Goal: Transaction & Acquisition: Purchase product/service

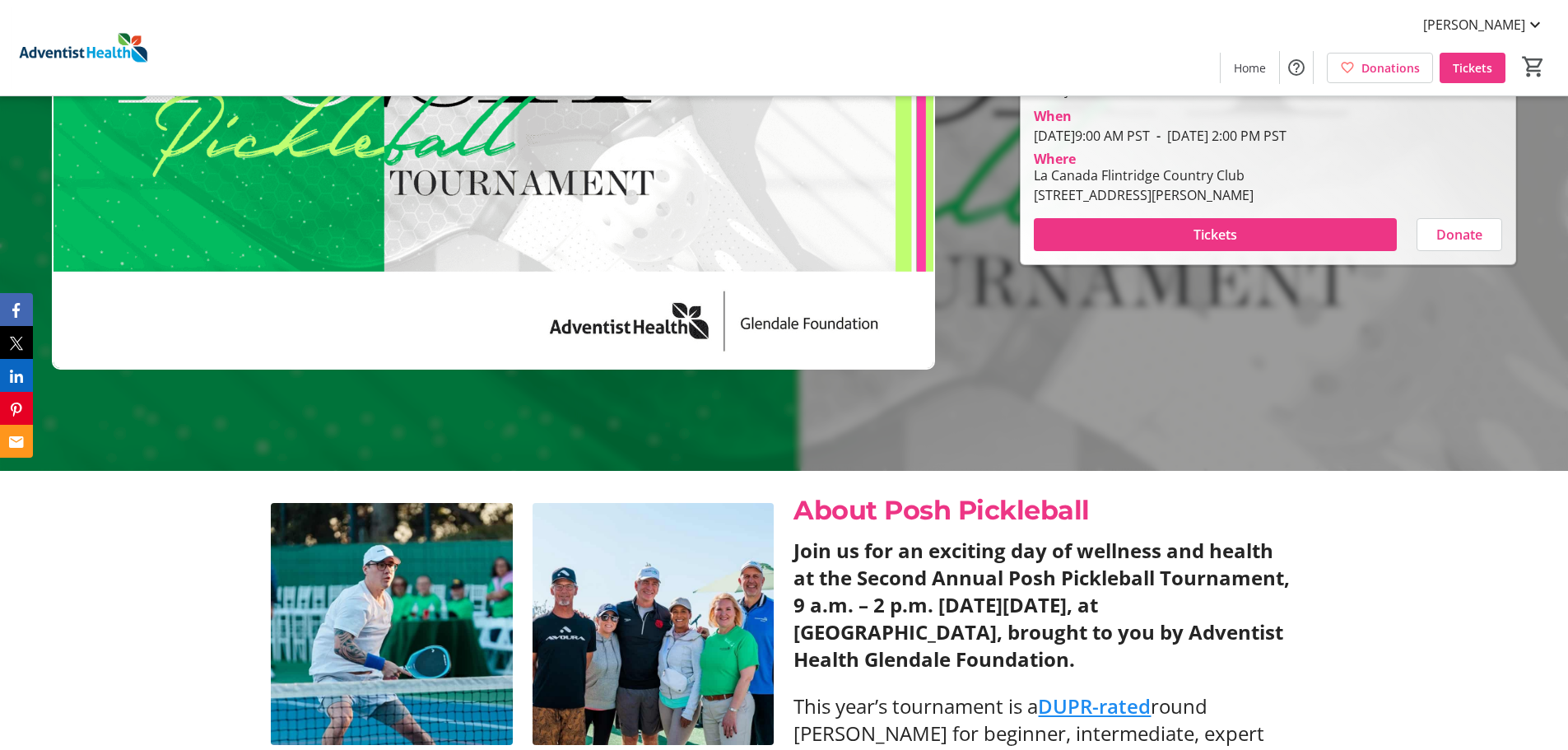
scroll to position [329, 0]
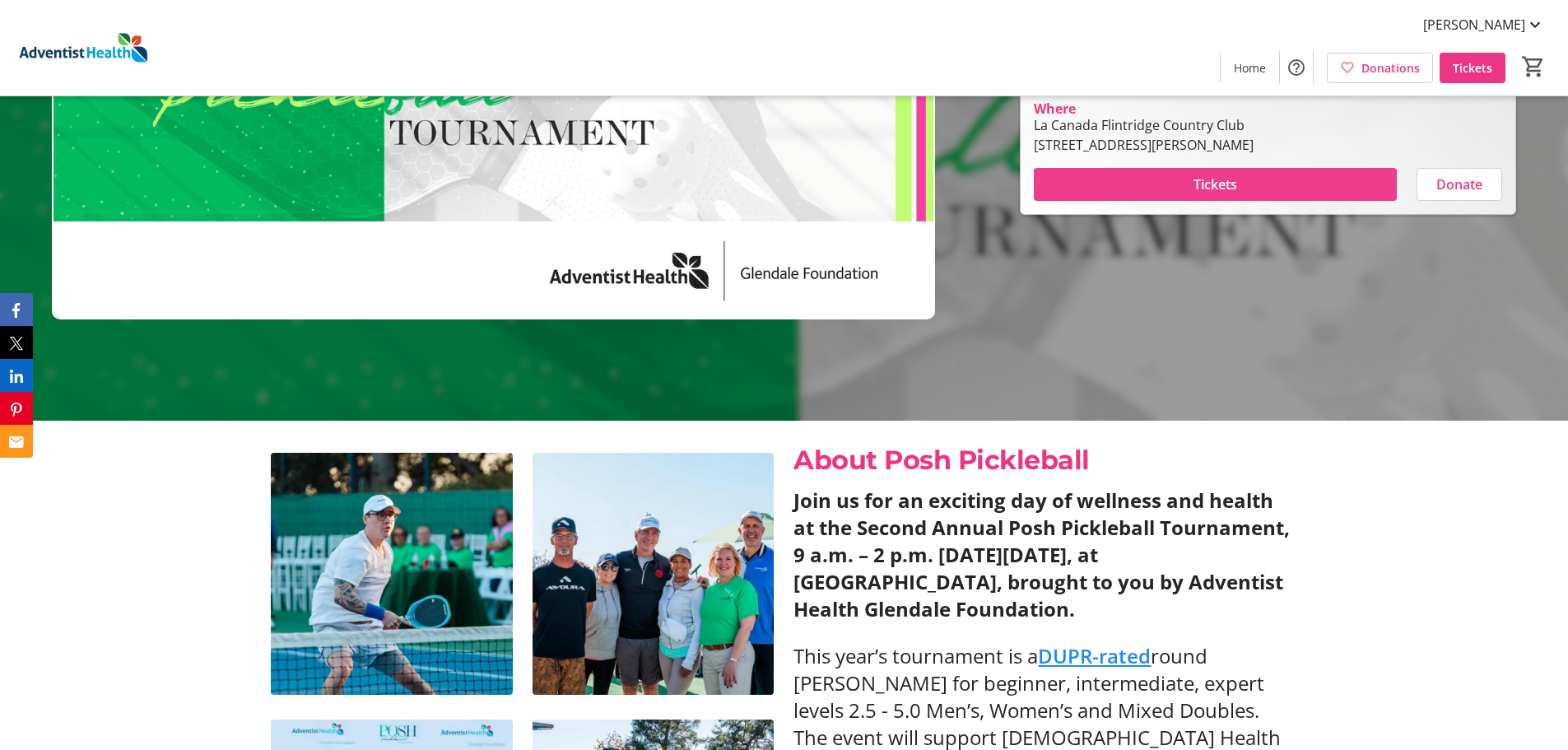
click at [1186, 187] on span at bounding box center [1215, 184] width 363 height 39
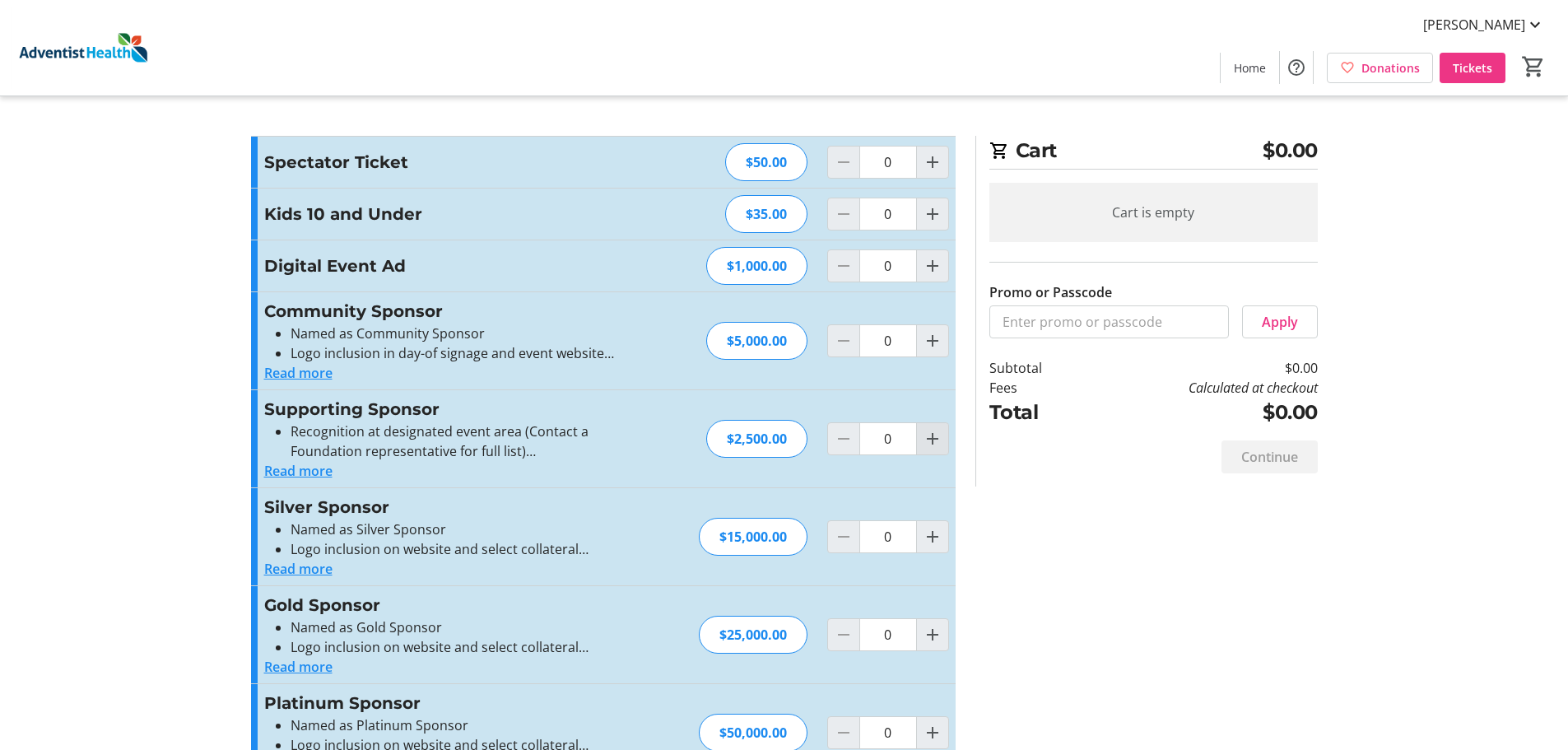
click at [934, 444] on mat-icon "Increment by one" at bounding box center [932, 439] width 20 height 20
type input "1"
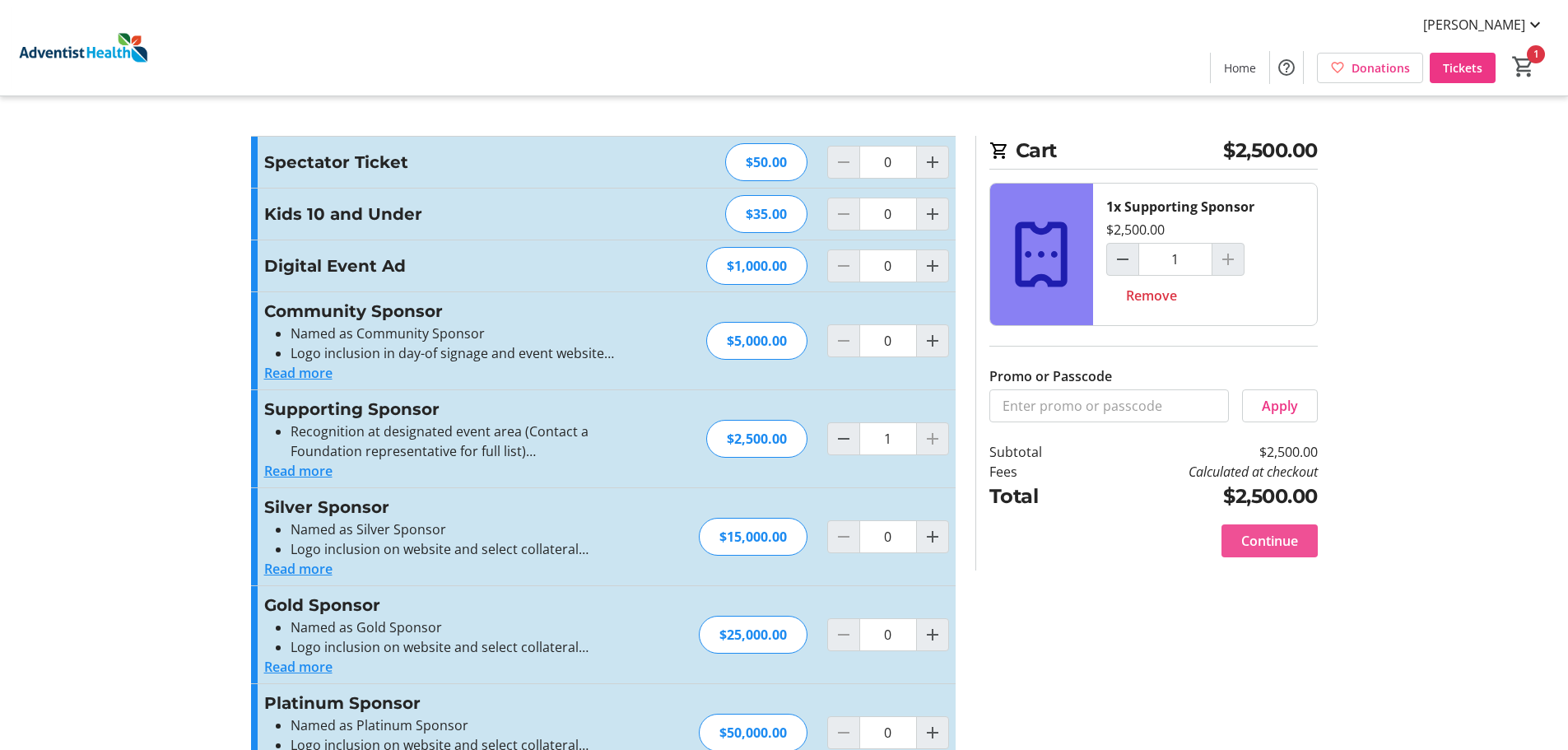
click at [1289, 538] on span "Continue" at bounding box center [1270, 540] width 57 height 20
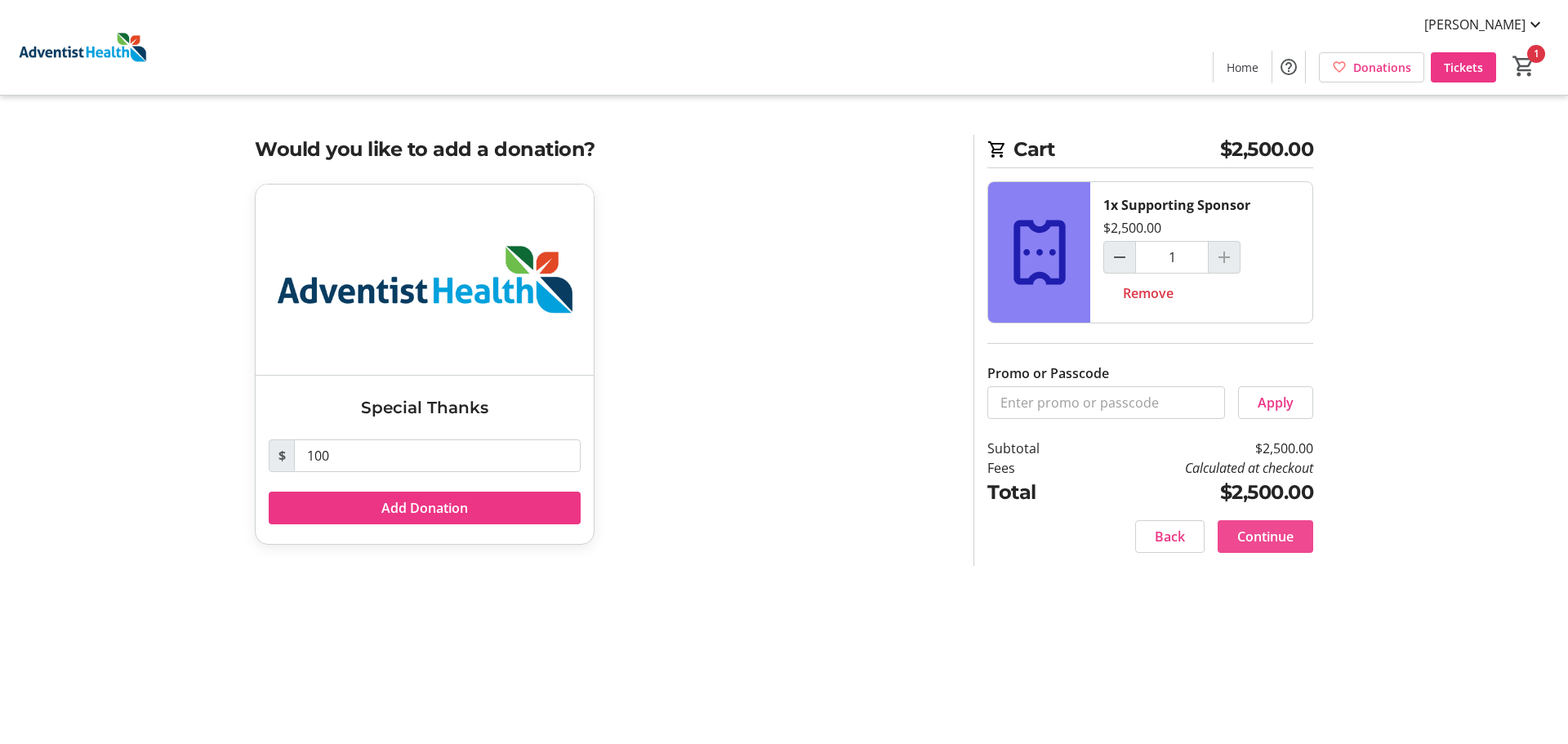
click at [1276, 535] on span "Continue" at bounding box center [1265, 536] width 57 height 20
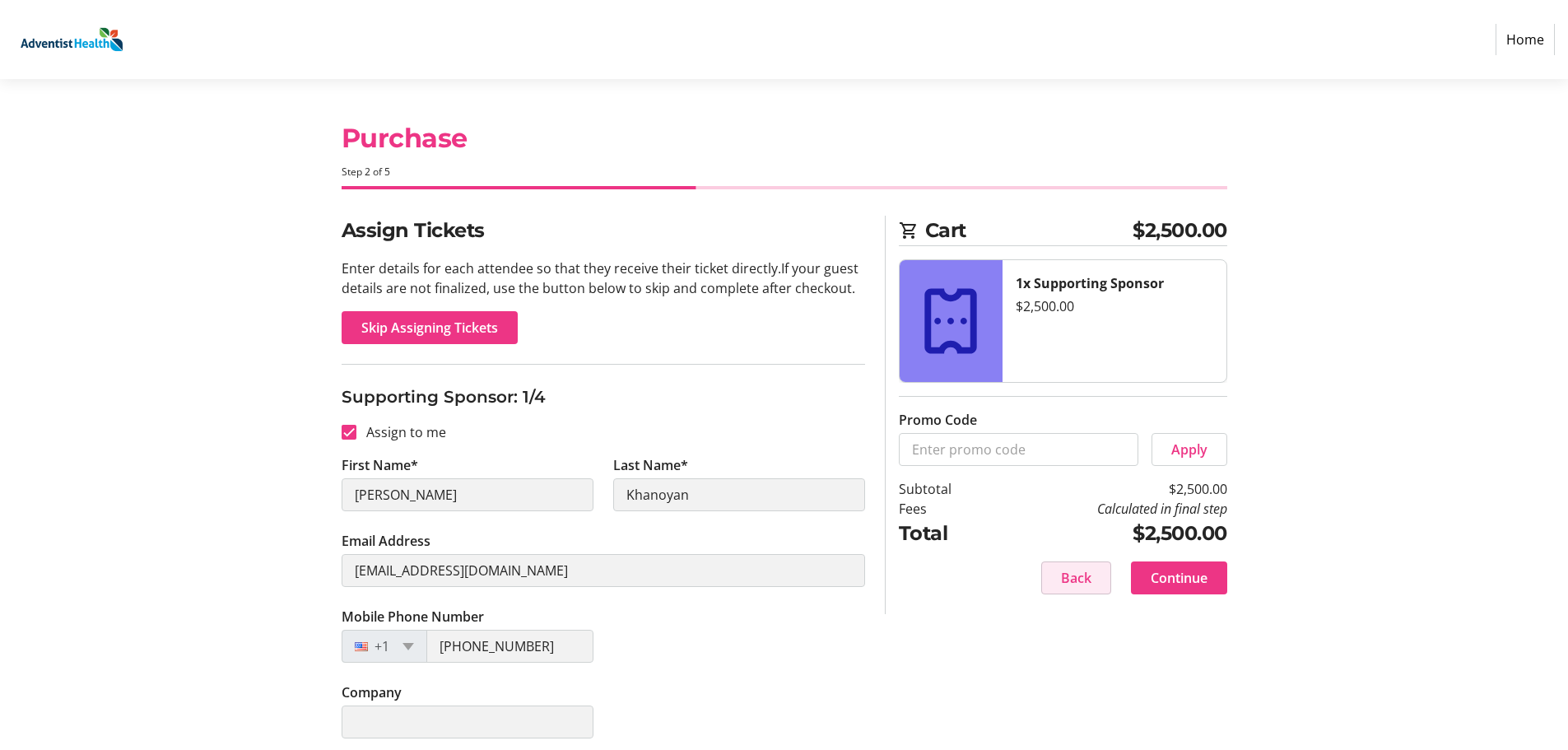
click at [1082, 583] on span "Back" at bounding box center [1076, 578] width 31 height 20
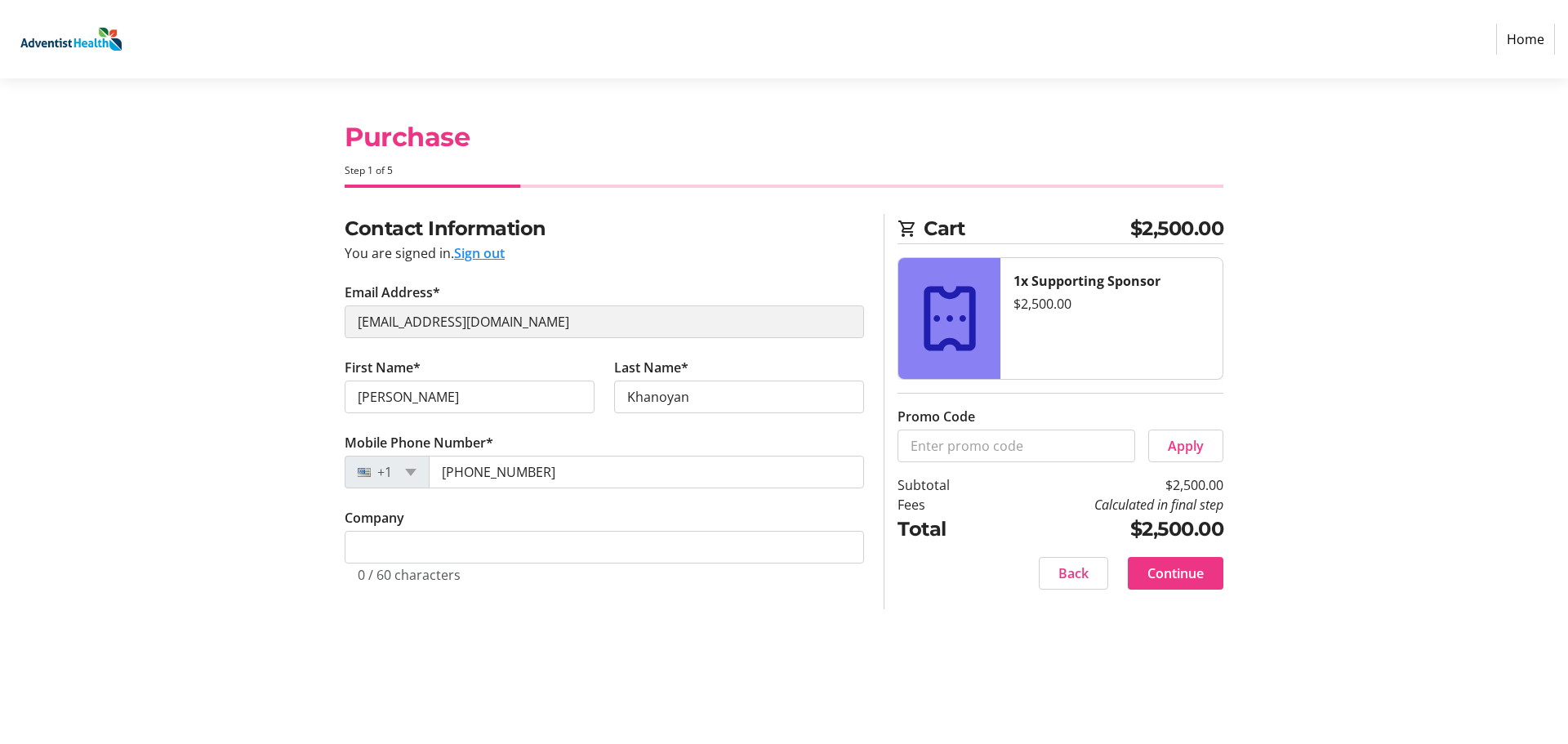
click at [509, 252] on div "You are signed in. Sign out" at bounding box center [604, 253] width 519 height 20
click at [499, 252] on button "Sign out" at bounding box center [479, 253] width 51 height 20
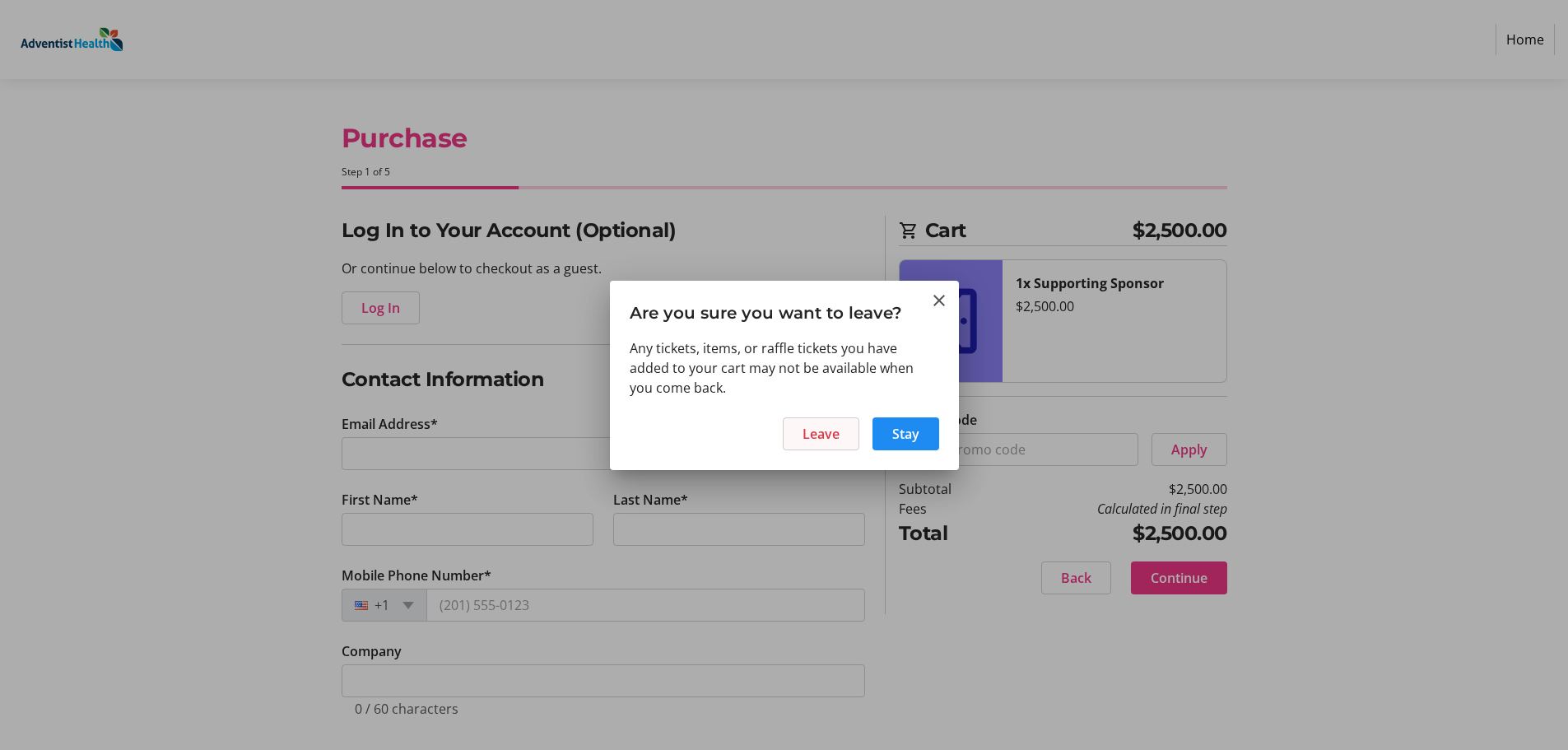
click at [847, 442] on span at bounding box center [821, 434] width 75 height 39
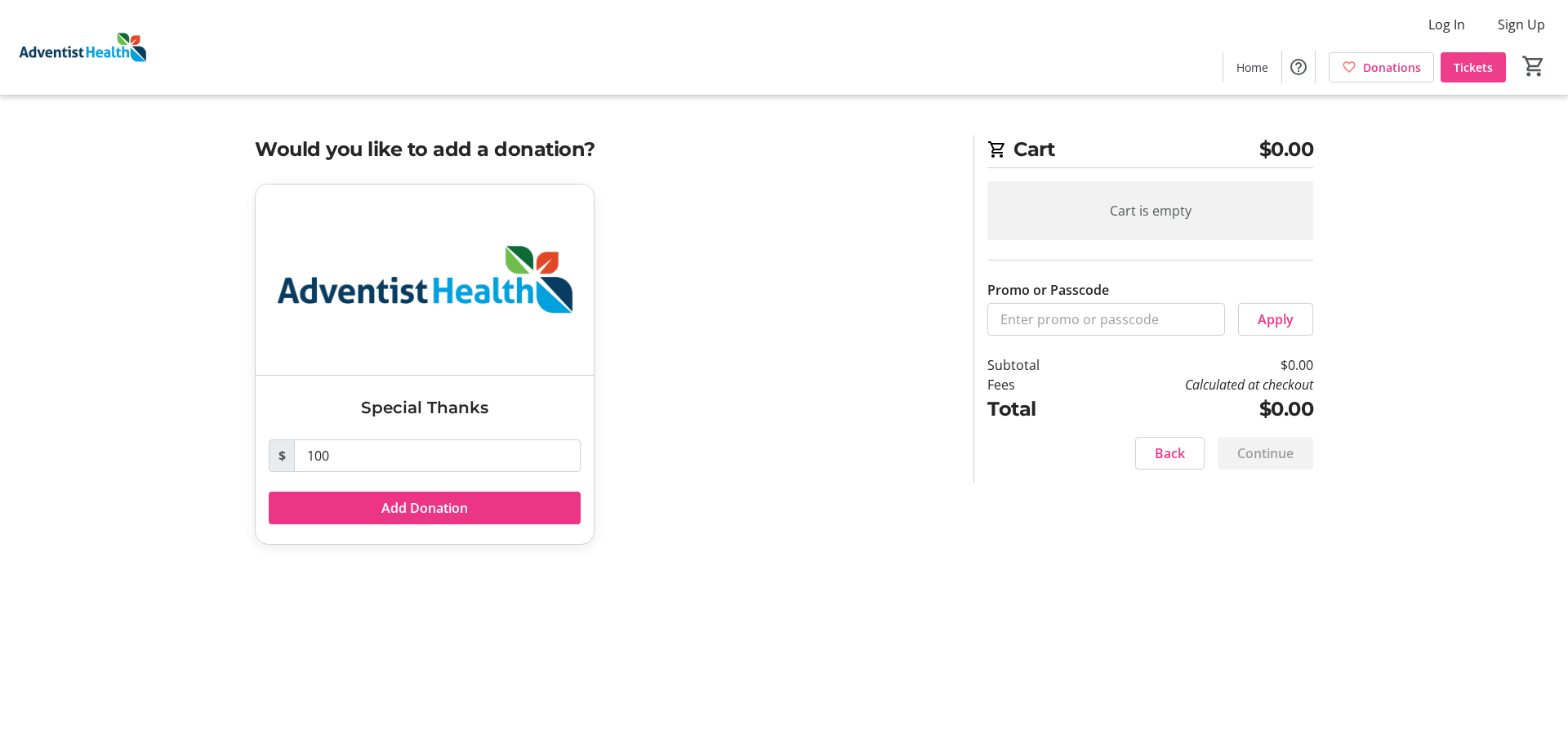
click at [1471, 78] on span at bounding box center [1472, 67] width 65 height 39
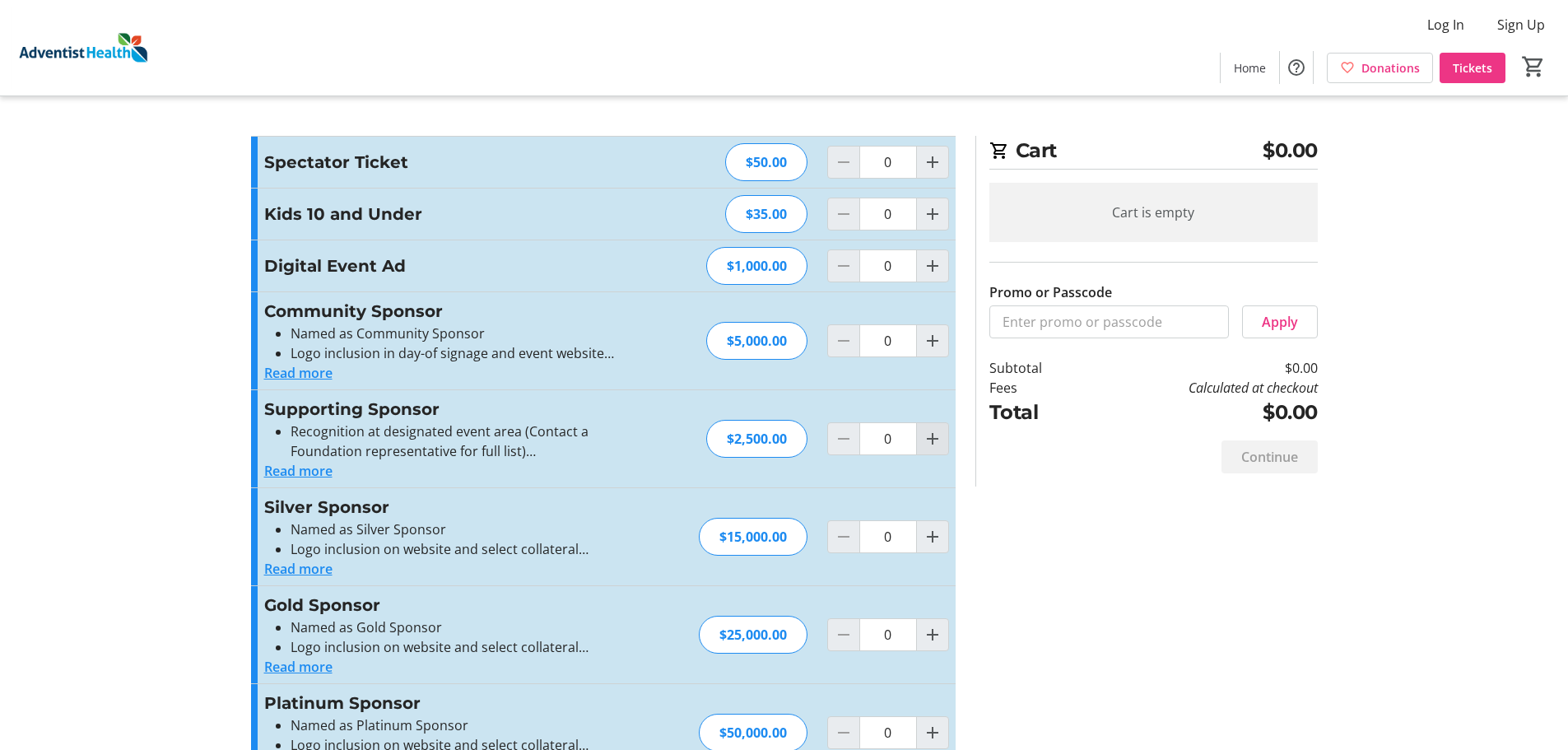
click at [923, 449] on span "Increment by one" at bounding box center [933, 439] width 31 height 31
type input "1"
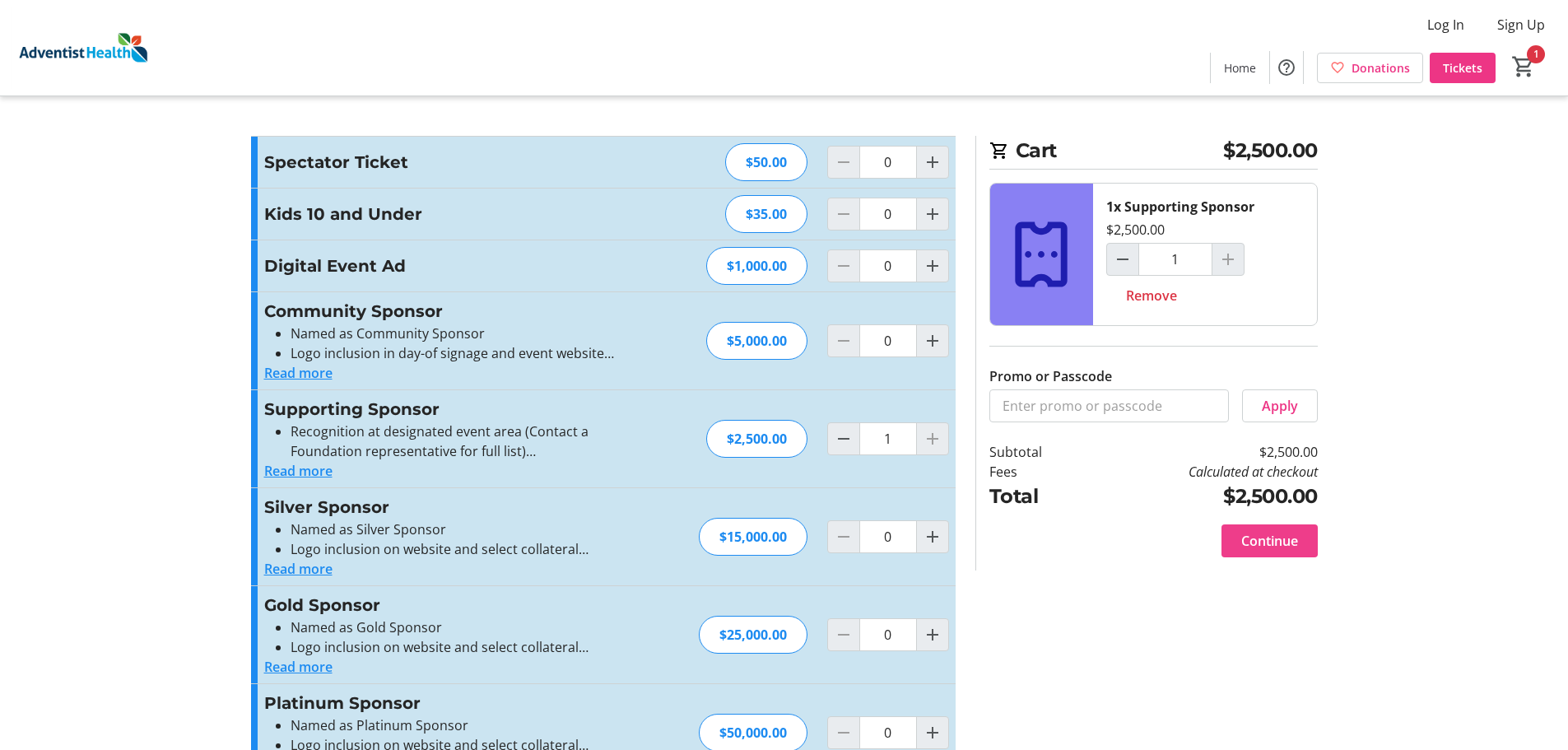
click at [1272, 544] on span "Continue" at bounding box center [1270, 540] width 57 height 20
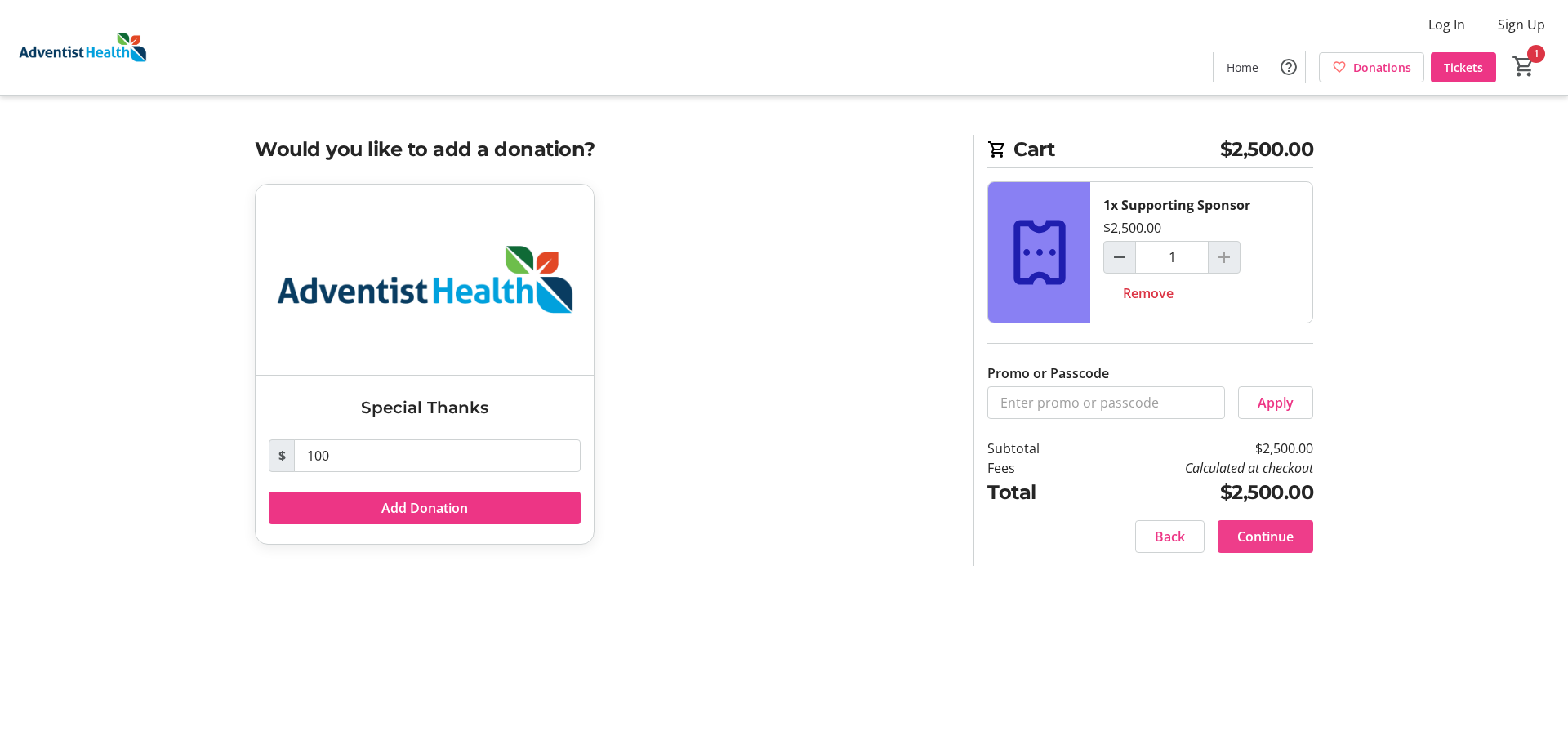
click at [1300, 536] on span at bounding box center [1265, 536] width 96 height 39
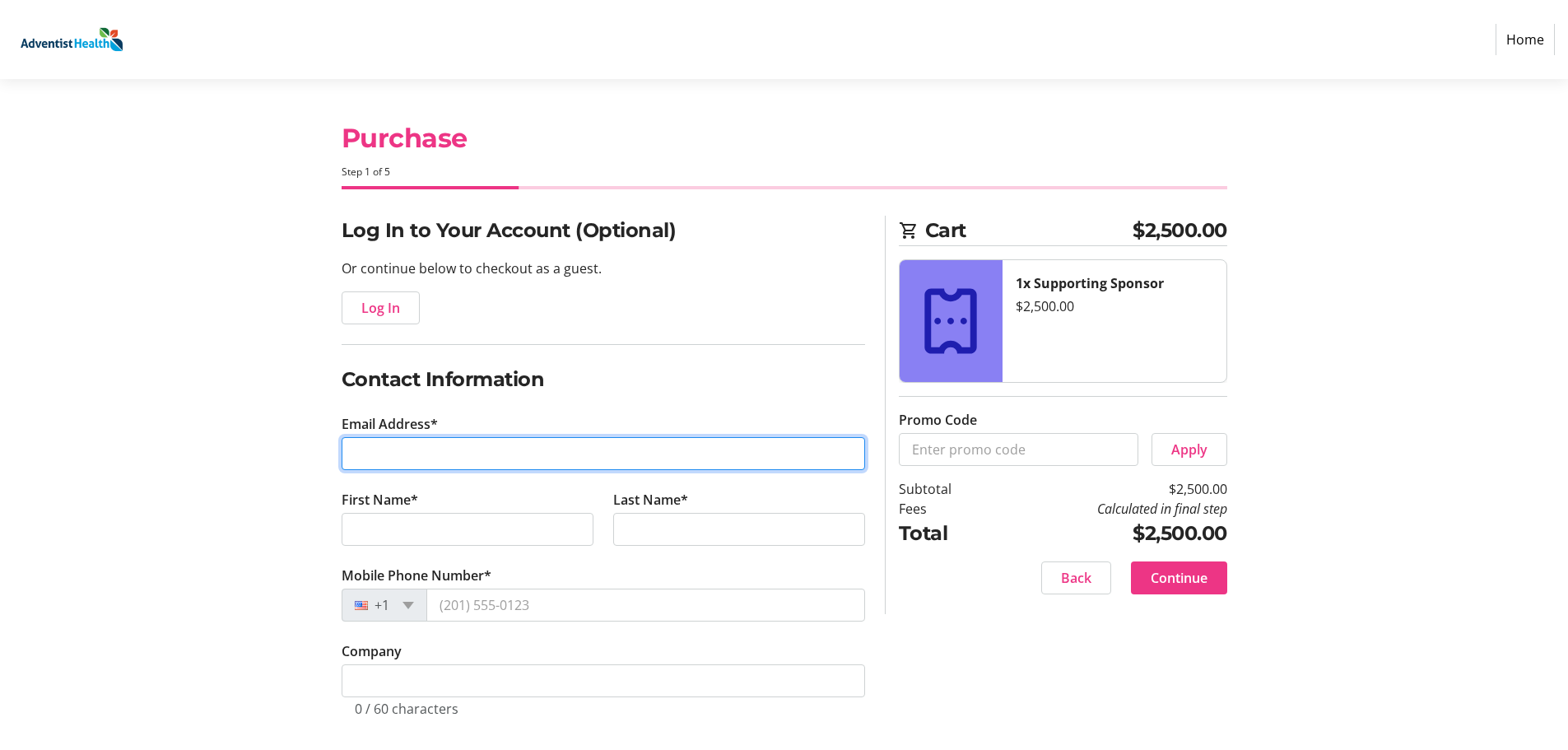
click at [489, 447] on input "Email Address*" at bounding box center [603, 453] width 524 height 32
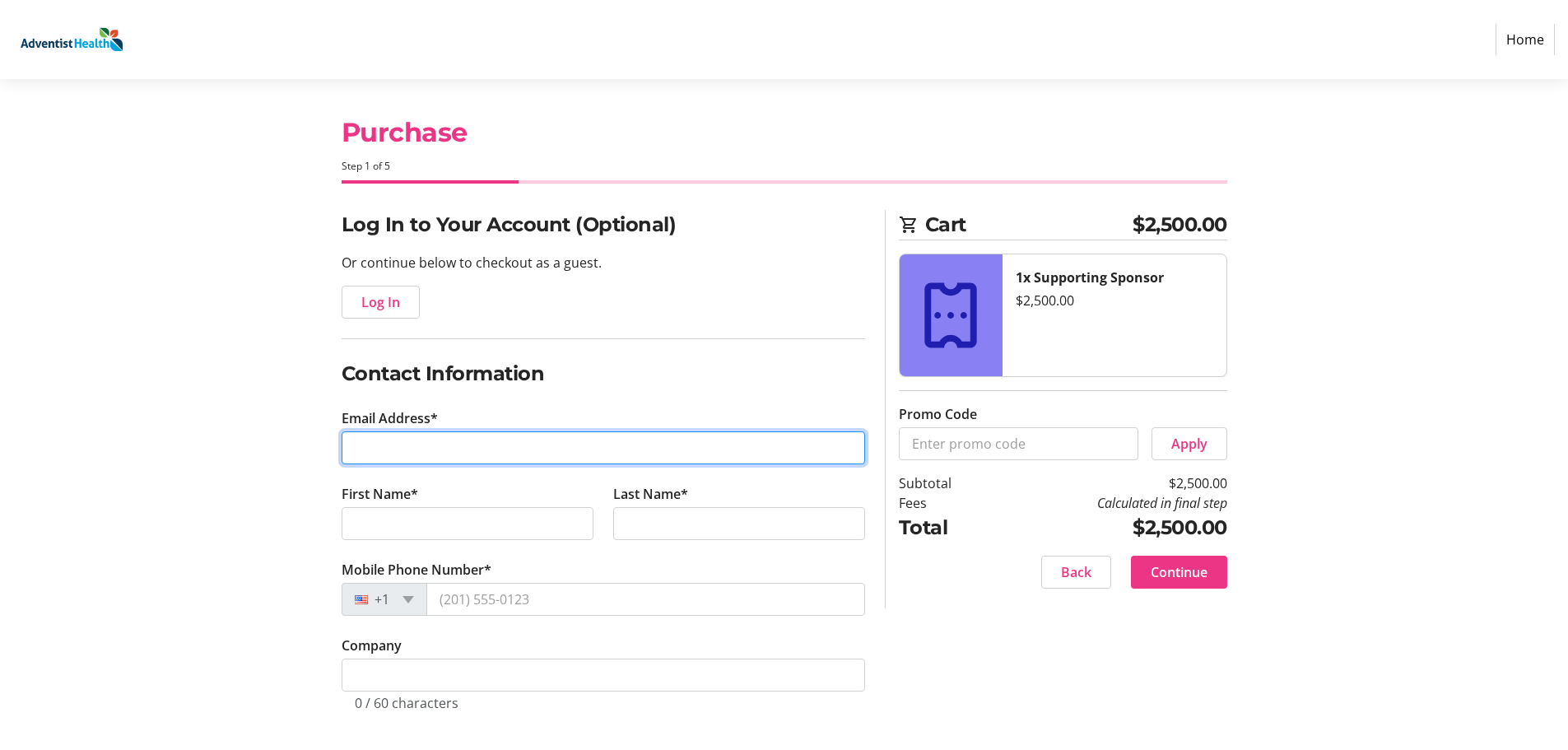
scroll to position [7, 0]
click at [507, 450] on input "Email Address*" at bounding box center [603, 446] width 524 height 32
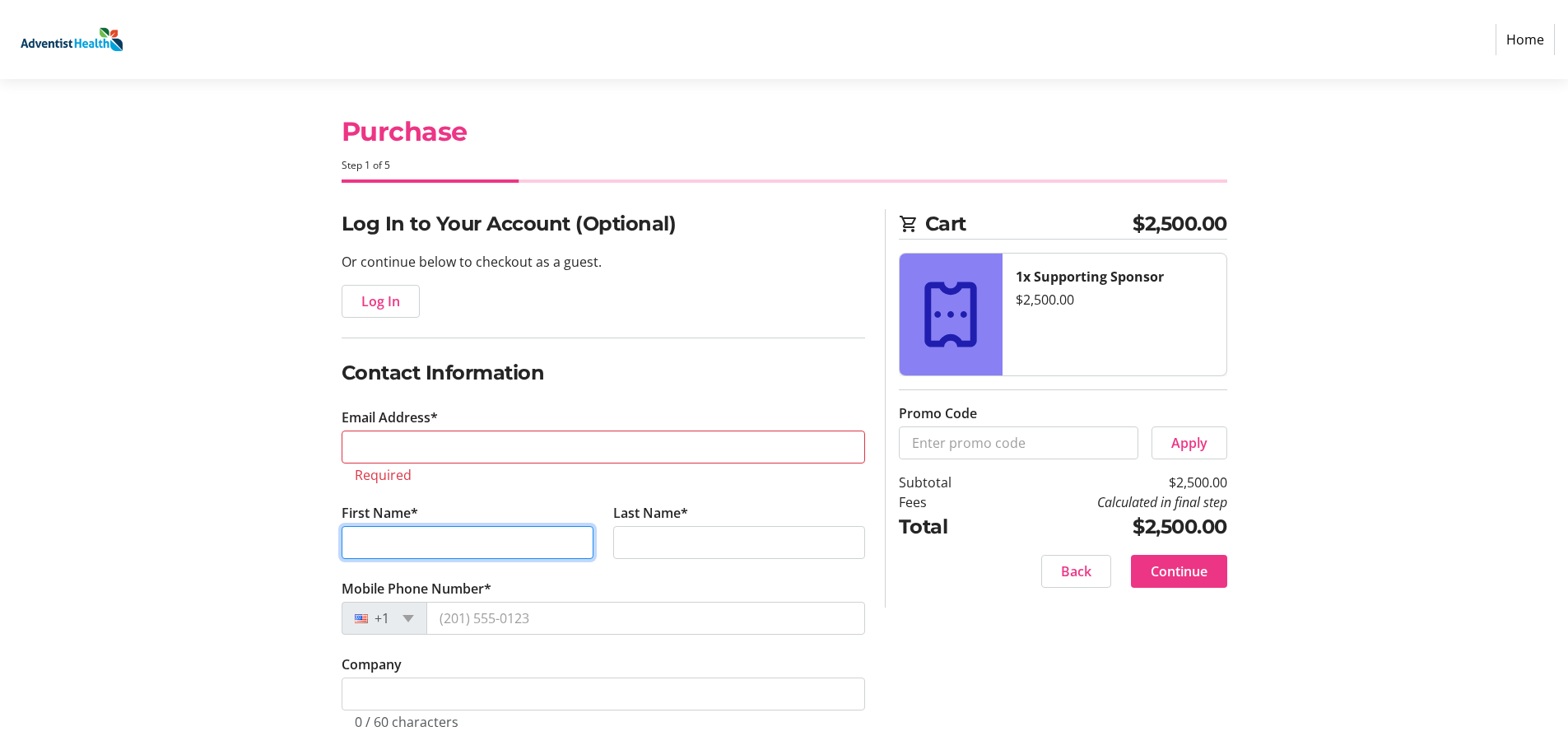
click at [505, 525] on tr-form-field "First Name*" at bounding box center [468, 540] width 272 height 76
type input "Aram"
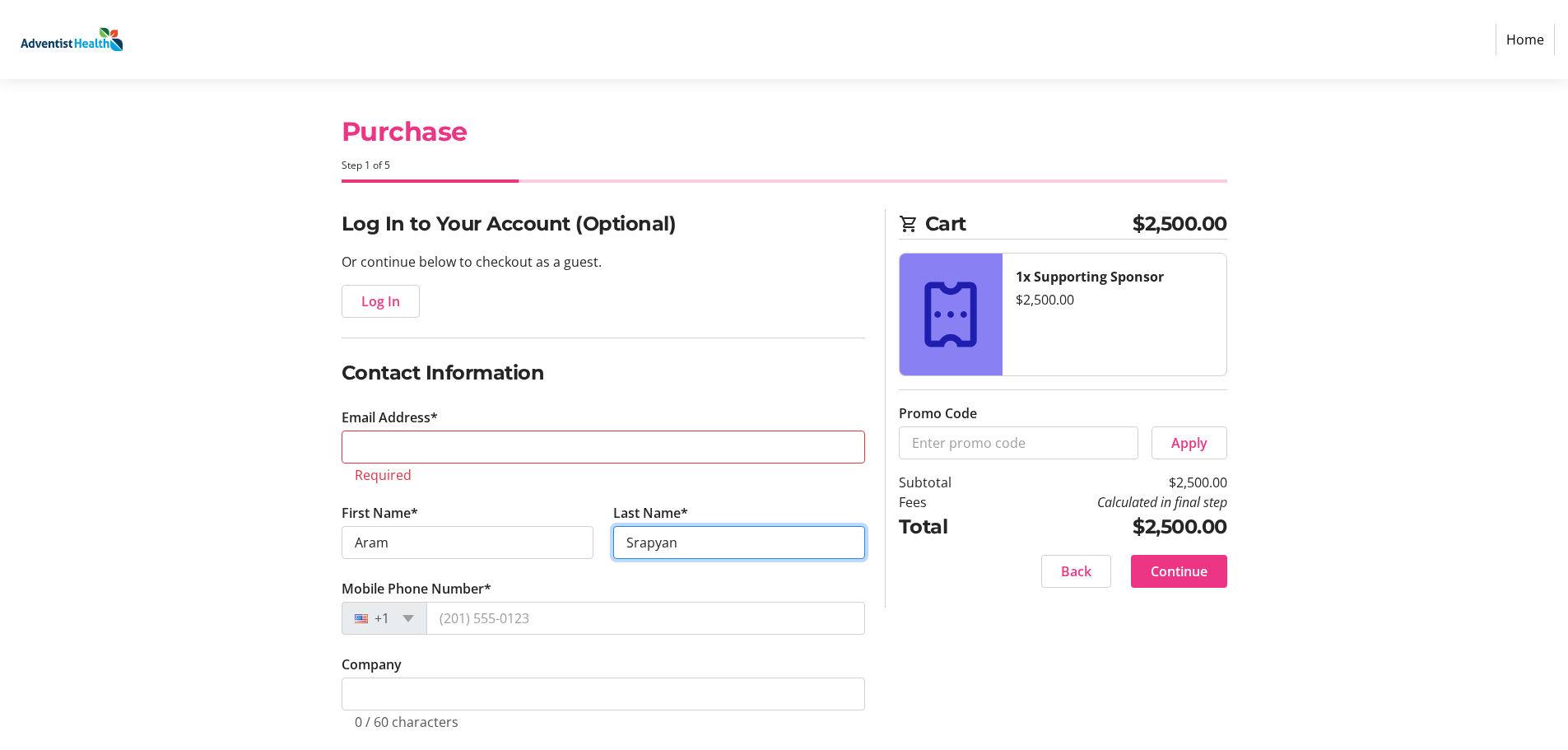
type input "Srapyan"
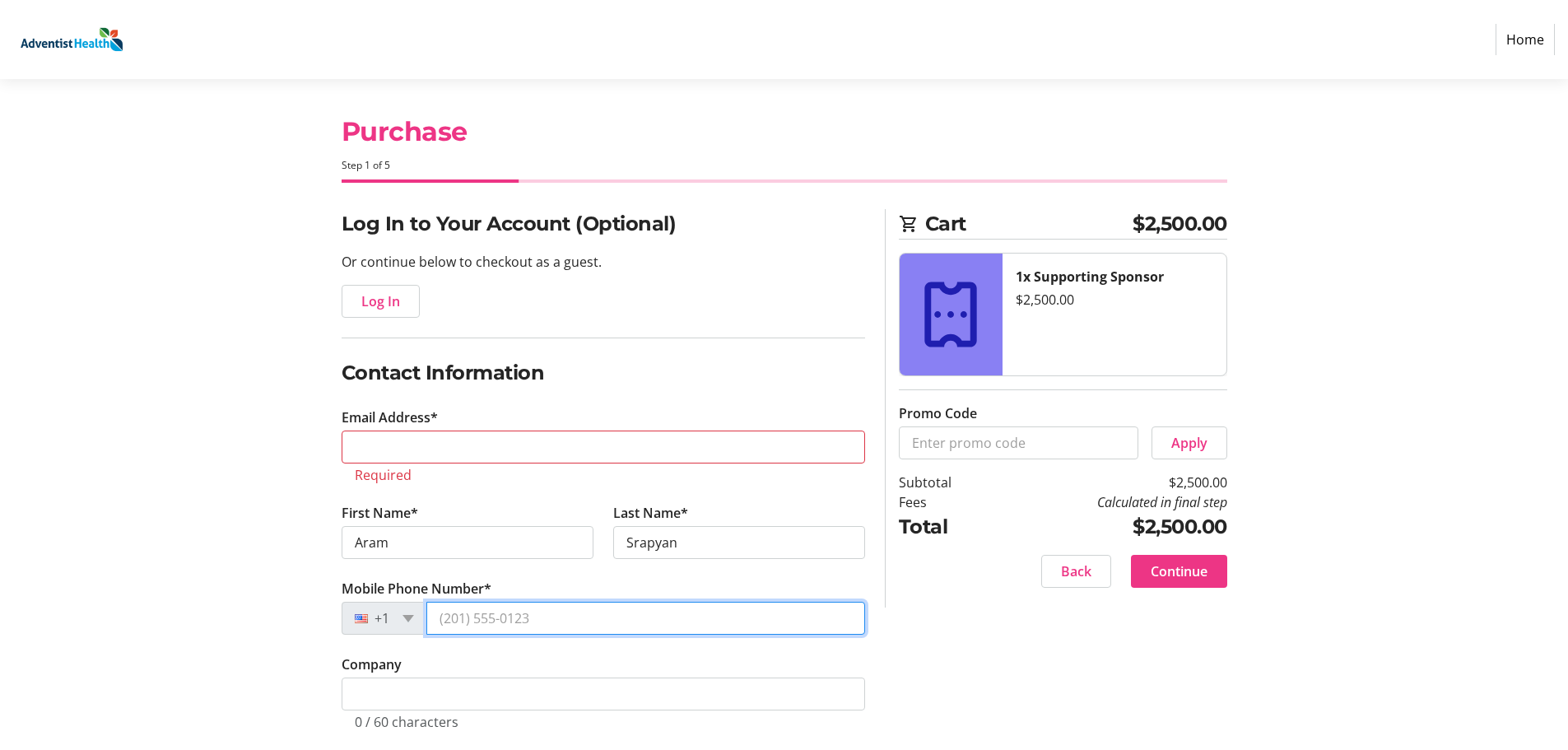
click at [510, 620] on input "Mobile Phone Number*" at bounding box center [646, 617] width 439 height 32
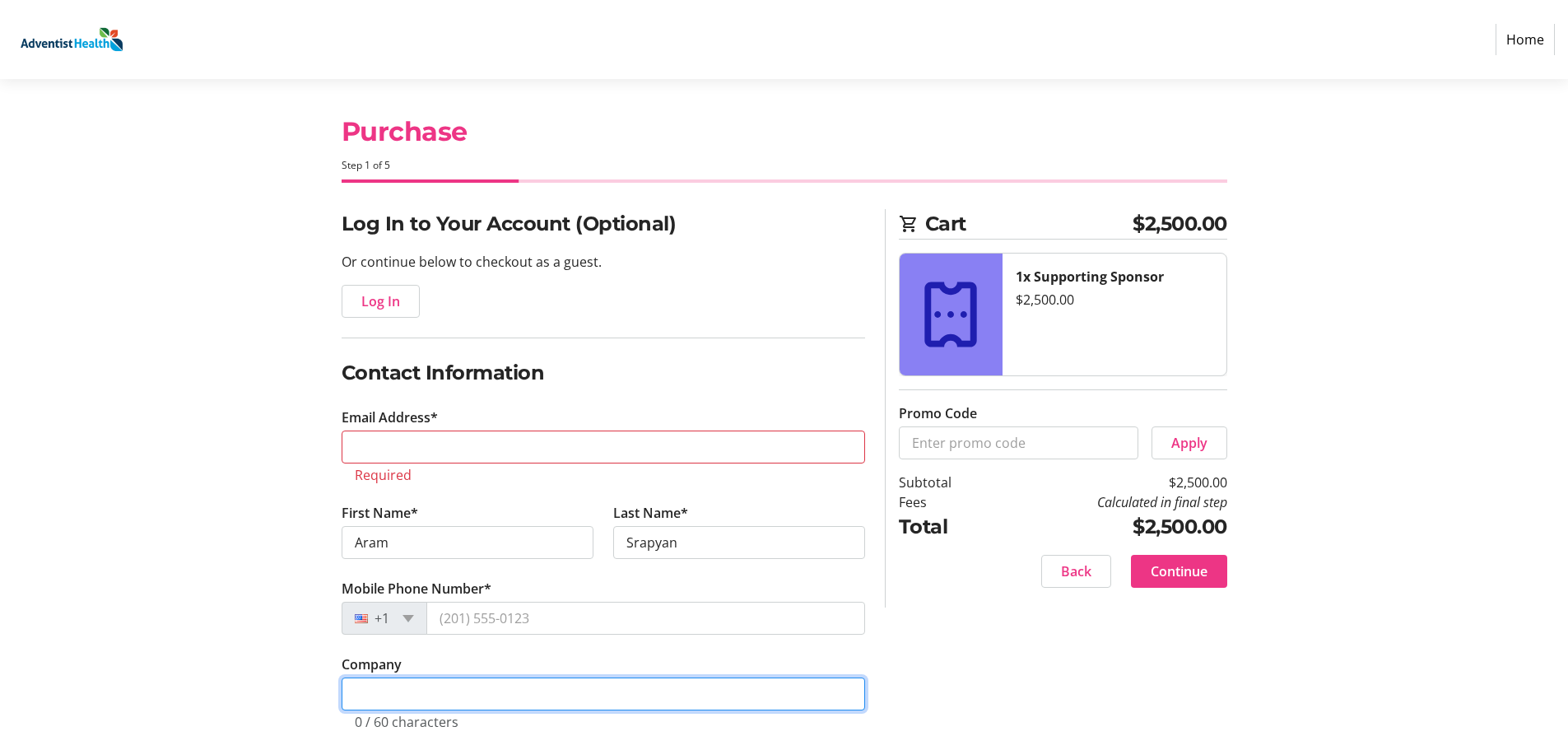
click at [470, 693] on tr-form-field "Company 0 / 60 characters" at bounding box center [603, 702] width 524 height 95
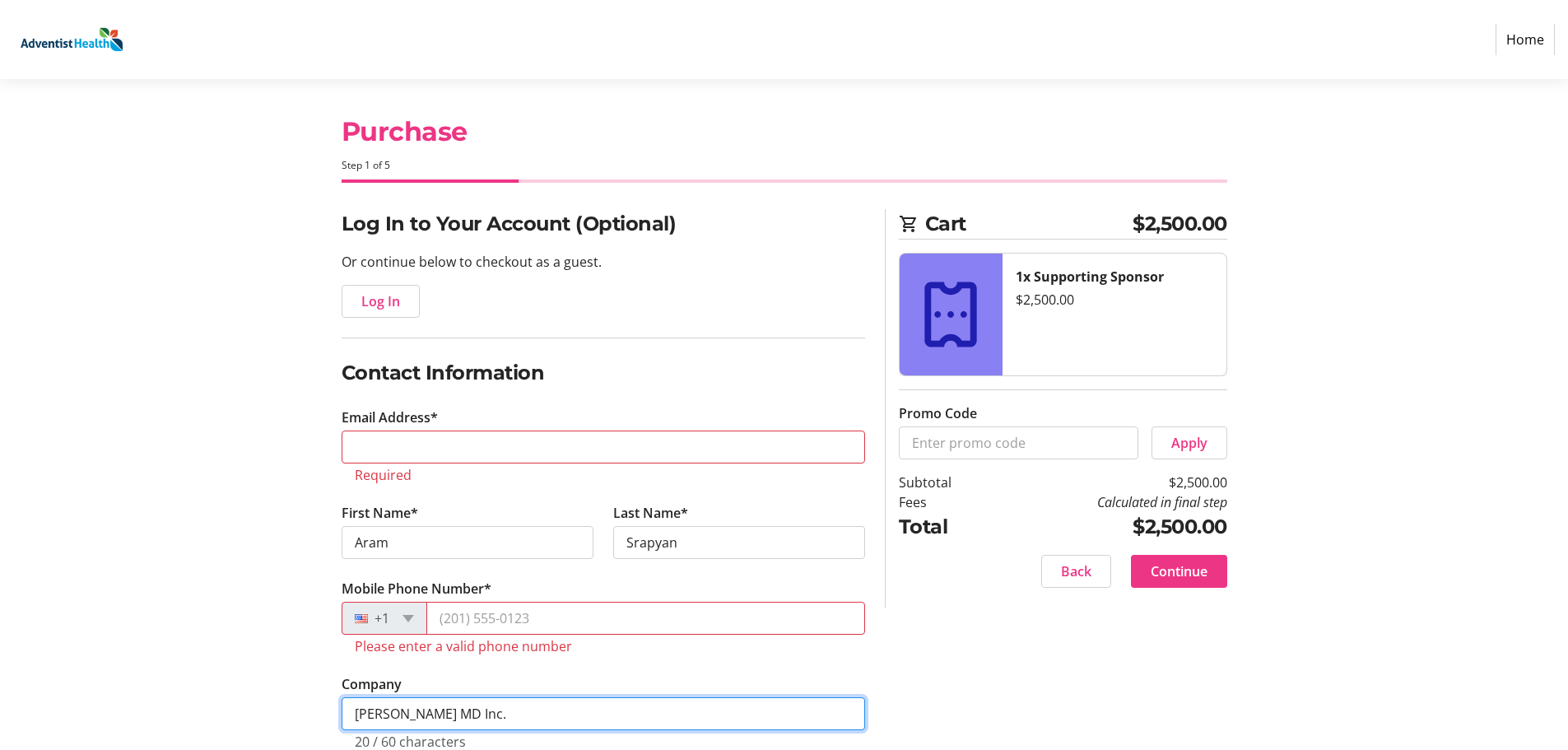
type input "[PERSON_NAME] MD Inc."
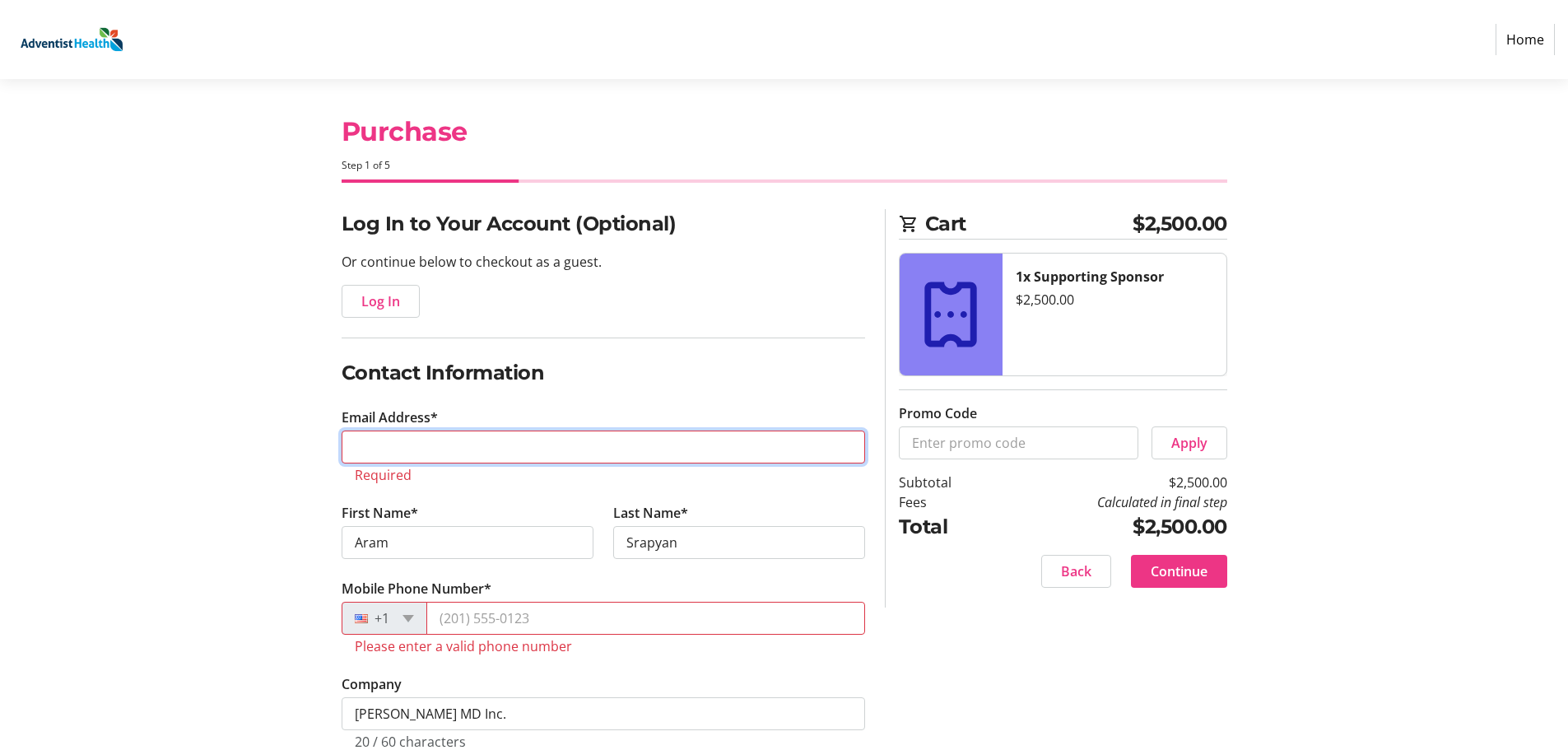
click at [475, 455] on input "Email Address*" at bounding box center [603, 446] width 524 height 32
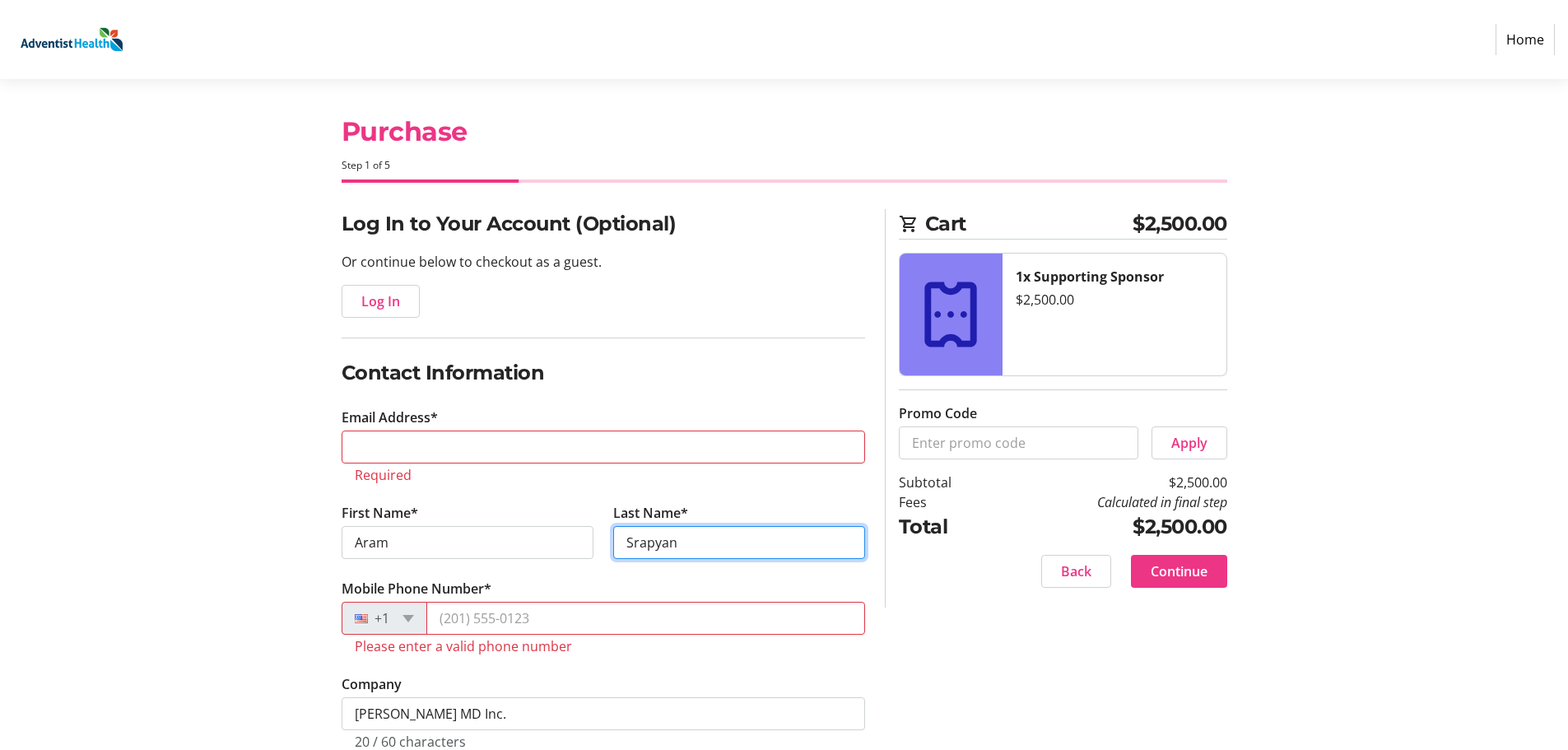
click at [721, 537] on input "Srapyan" at bounding box center [739, 541] width 252 height 32
click at [571, 618] on input "Mobile Phone Number*" at bounding box center [646, 617] width 439 height 32
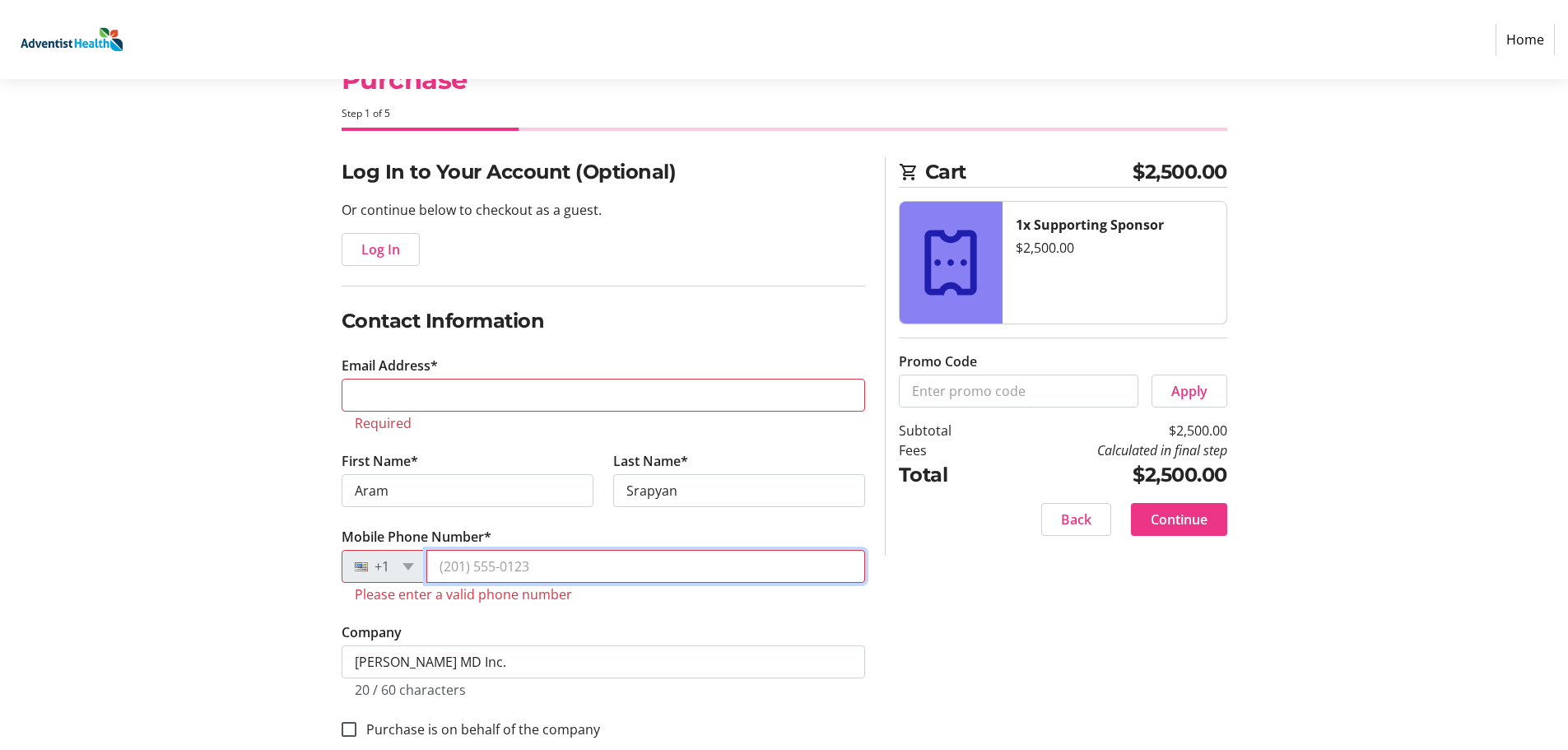
scroll to position [88, 0]
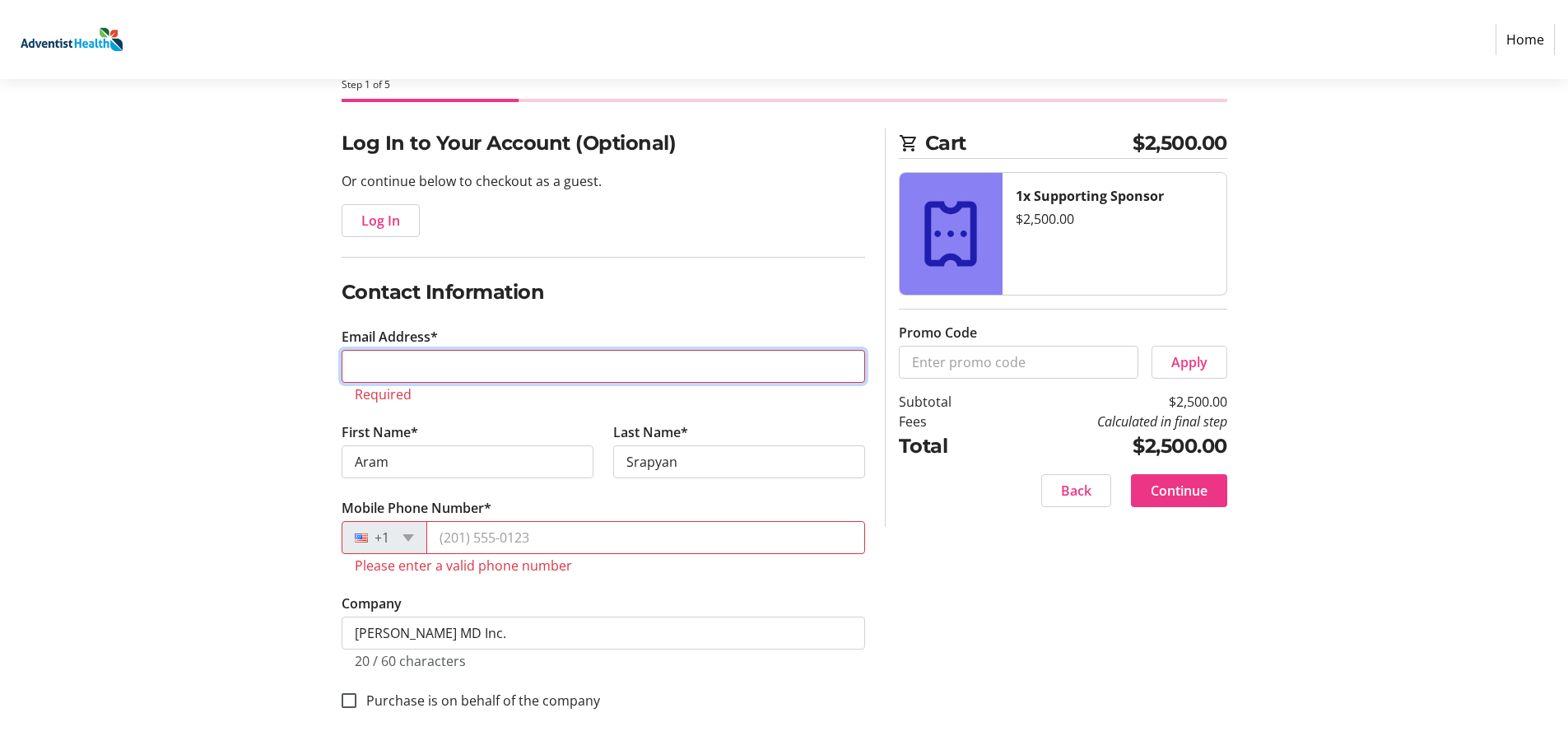
click at [477, 360] on input "Email Address*" at bounding box center [603, 365] width 524 height 32
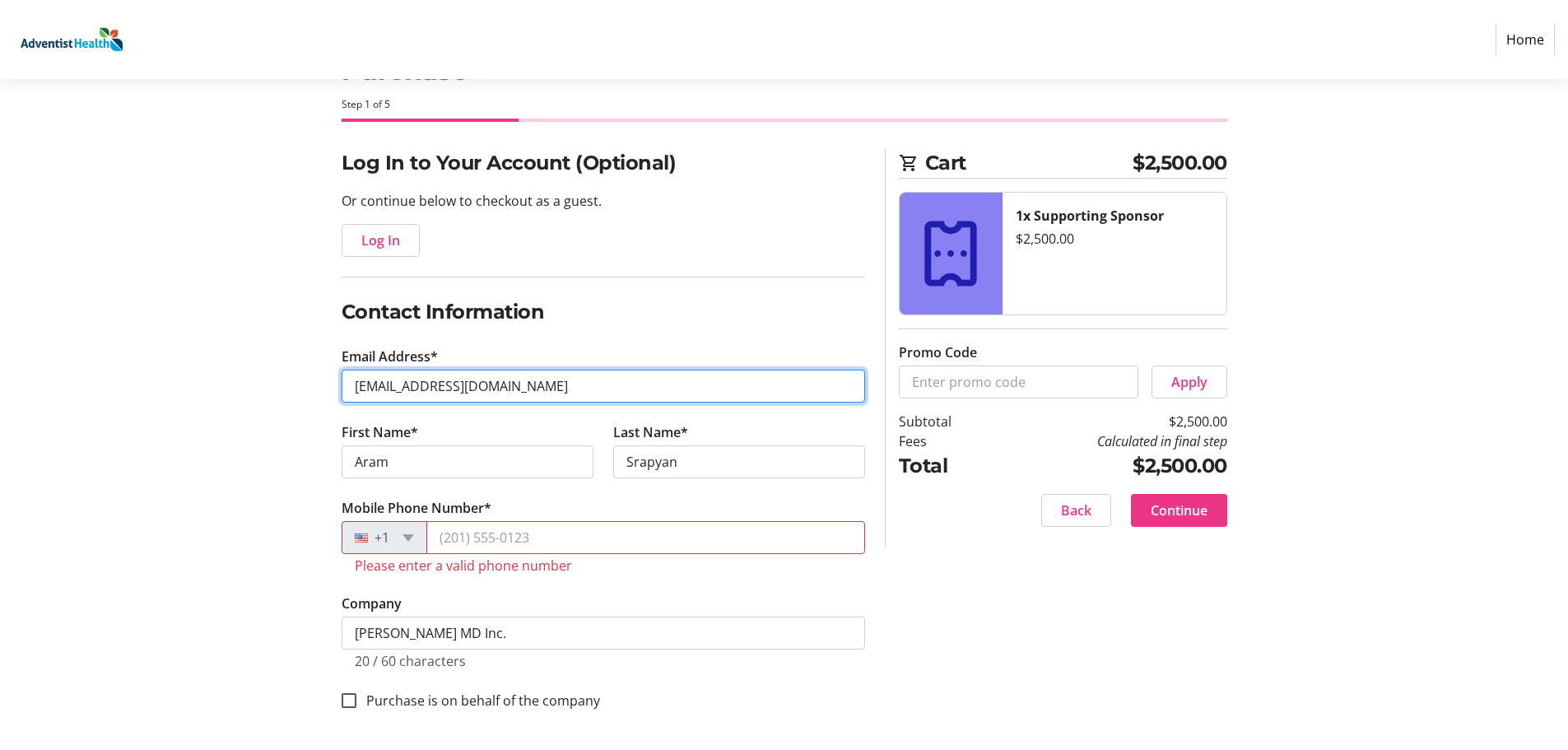
type input "[EMAIL_ADDRESS][DOMAIN_NAME]"
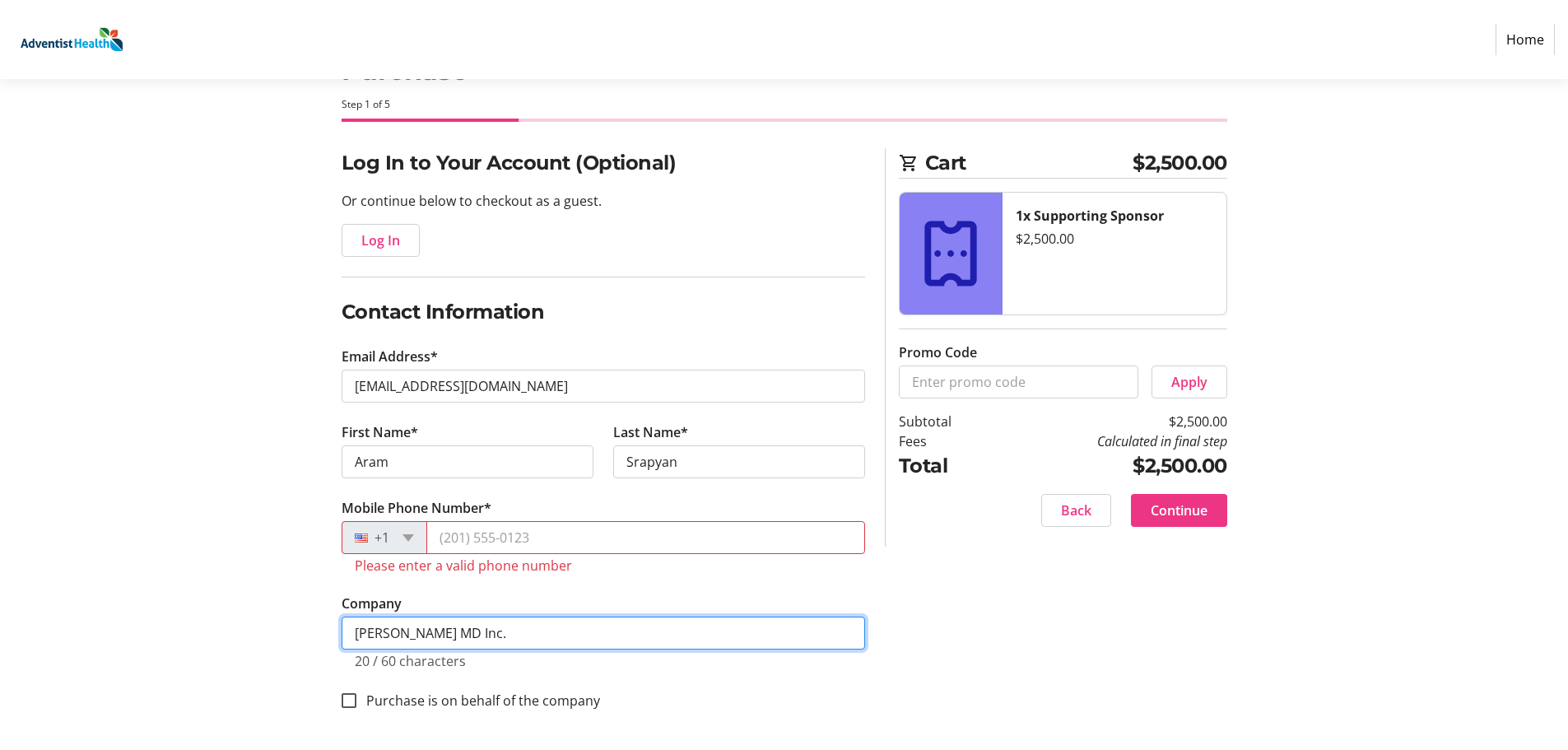
click at [523, 636] on input "[PERSON_NAME] MD Inc." at bounding box center [603, 632] width 524 height 32
drag, startPoint x: 523, startPoint y: 636, endPoint x: 342, endPoint y: 607, distance: 183.3
click at [342, 607] on tr-form-field "Company [PERSON_NAME] MD Inc. 20 / 60 characters" at bounding box center [603, 641] width 524 height 95
type input "Vituity"
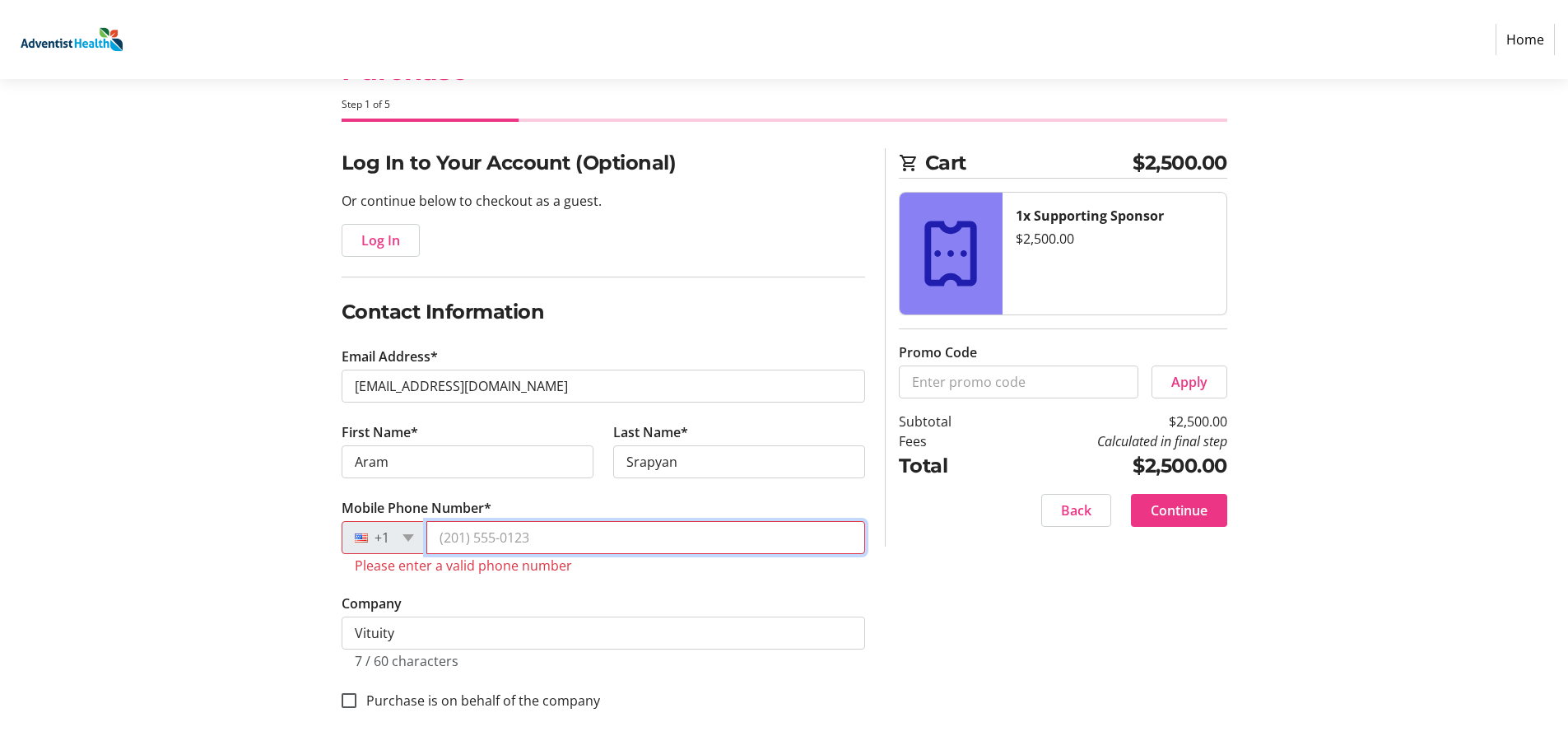
click at [499, 535] on input "Mobile Phone Number*" at bounding box center [646, 536] width 439 height 32
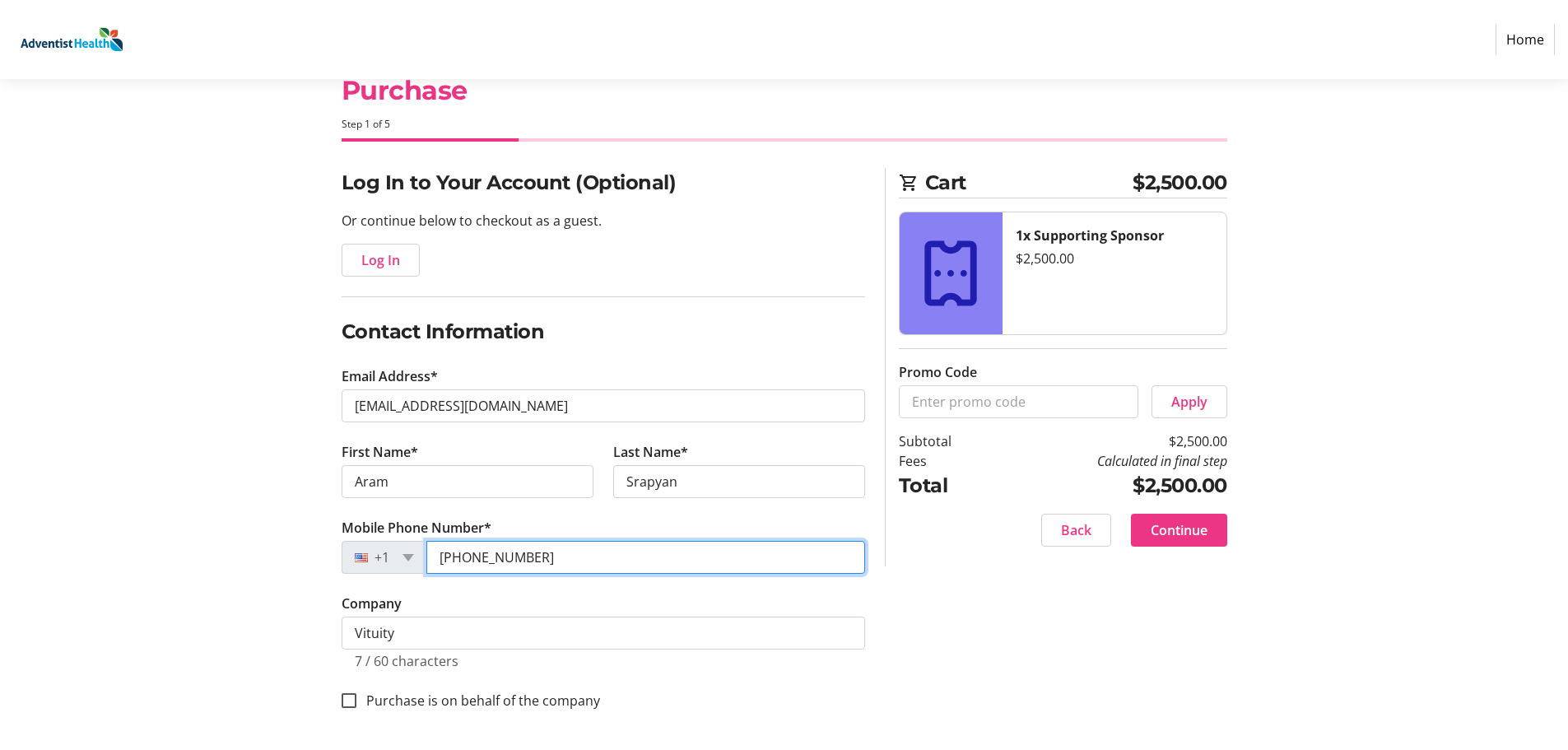
scroll to position [48, 0]
type input "[PHONE_NUMBER]"
click at [374, 696] on label "Purchase is on behalf of the company" at bounding box center [478, 701] width 244 height 20
click at [356, 696] on input "Purchase is on behalf of the company" at bounding box center [348, 700] width 15 height 15
checkbox input "true"
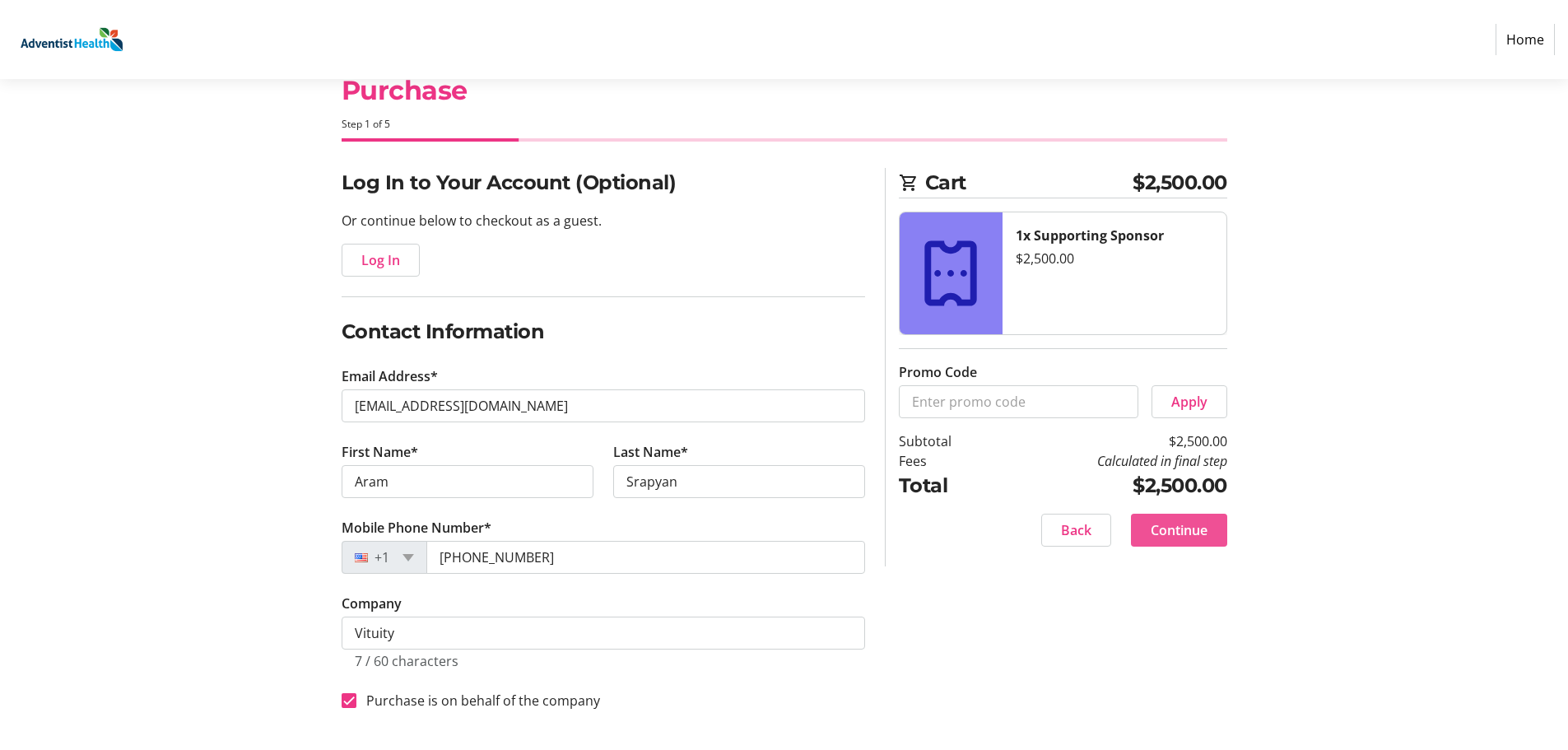
click at [1186, 531] on span "Continue" at bounding box center [1179, 531] width 57 height 20
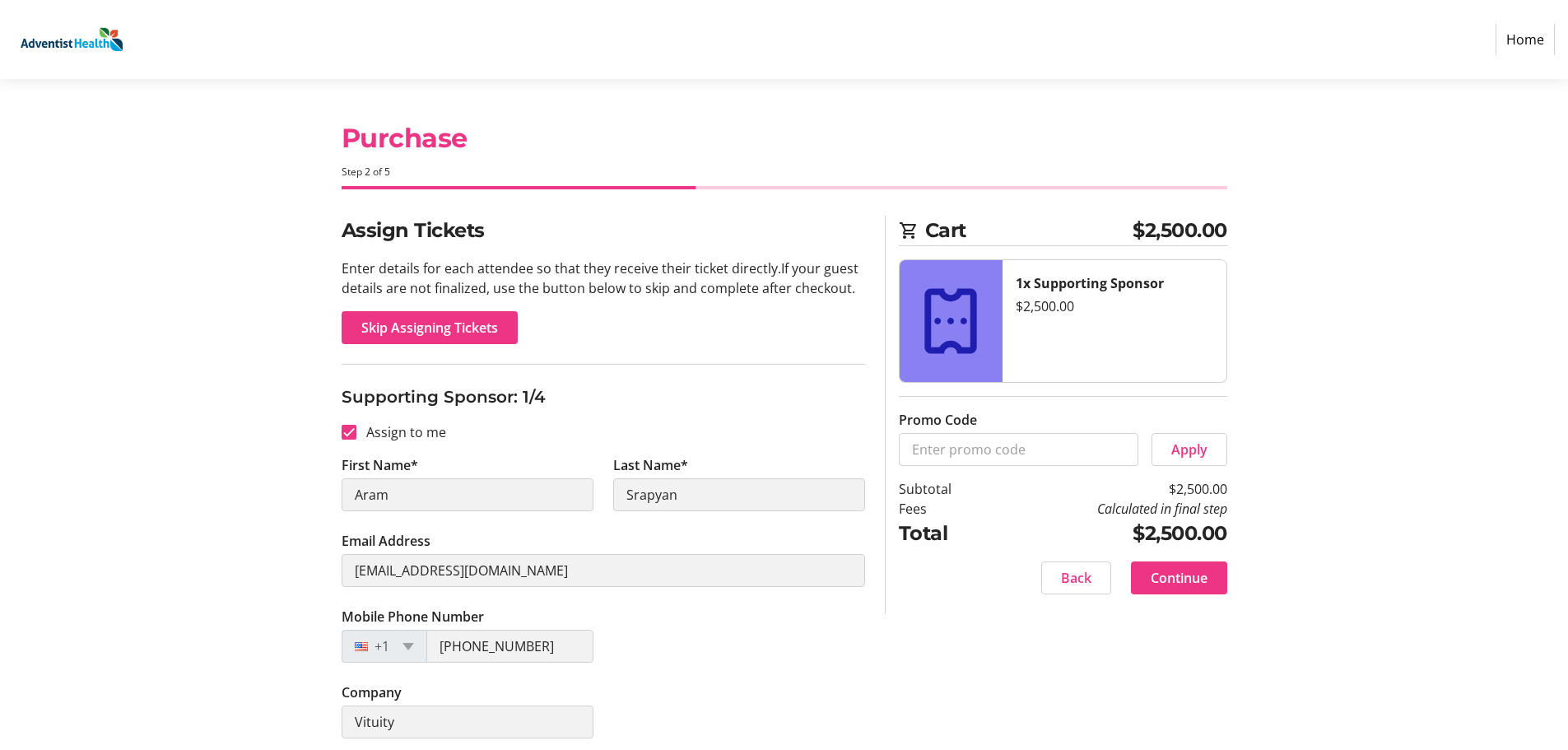
click at [470, 334] on span "Skip Assigning Tickets" at bounding box center [429, 328] width 137 height 20
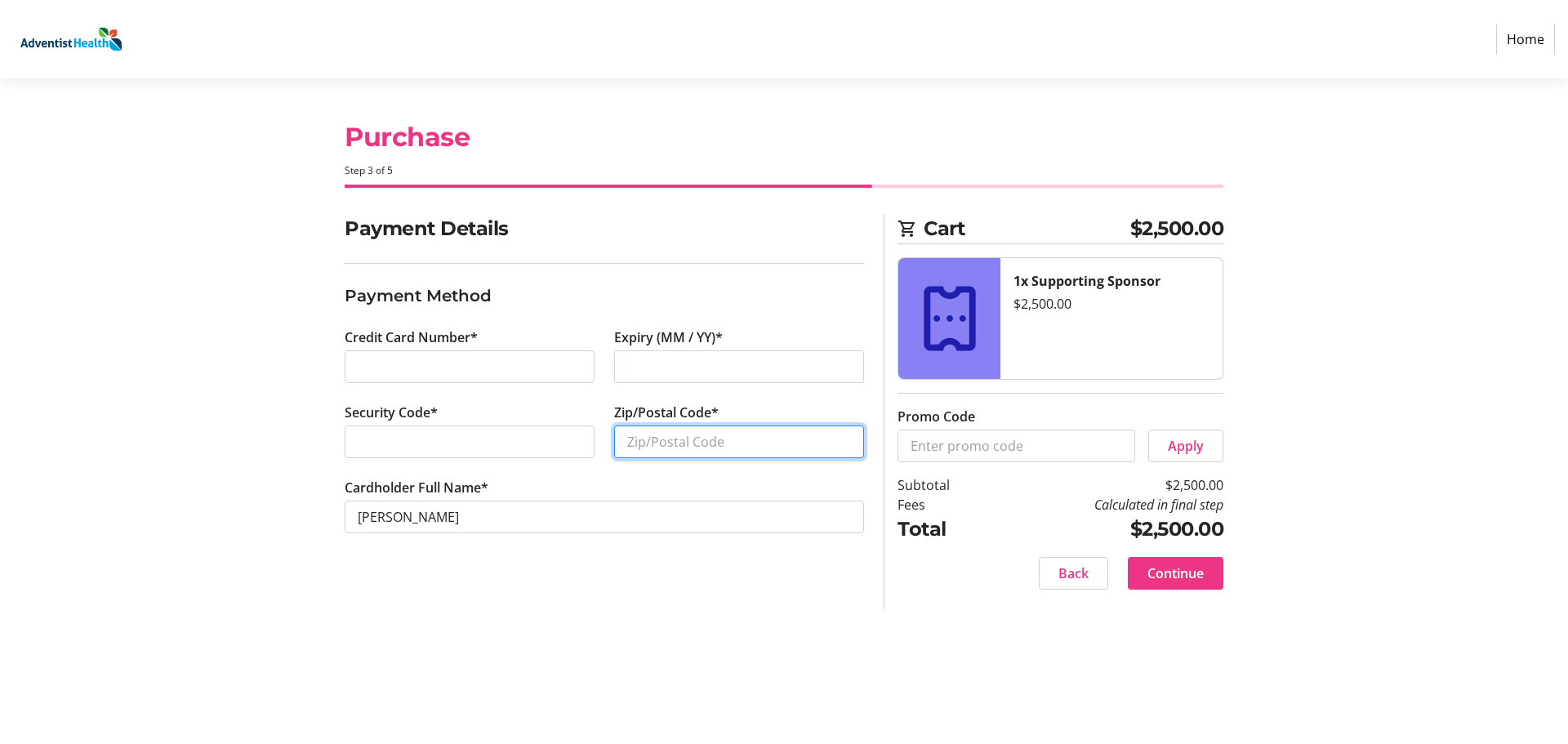
click at [704, 444] on input "Zip/Postal Code*" at bounding box center [739, 441] width 250 height 32
type input "9"
click at [711, 438] on input "Zip/Postal Code*" at bounding box center [739, 441] width 250 height 32
click at [676, 440] on input "Zip/Postal Code*" at bounding box center [739, 441] width 250 height 32
click at [681, 447] on input "Zip/Postal Code*" at bounding box center [739, 441] width 250 height 32
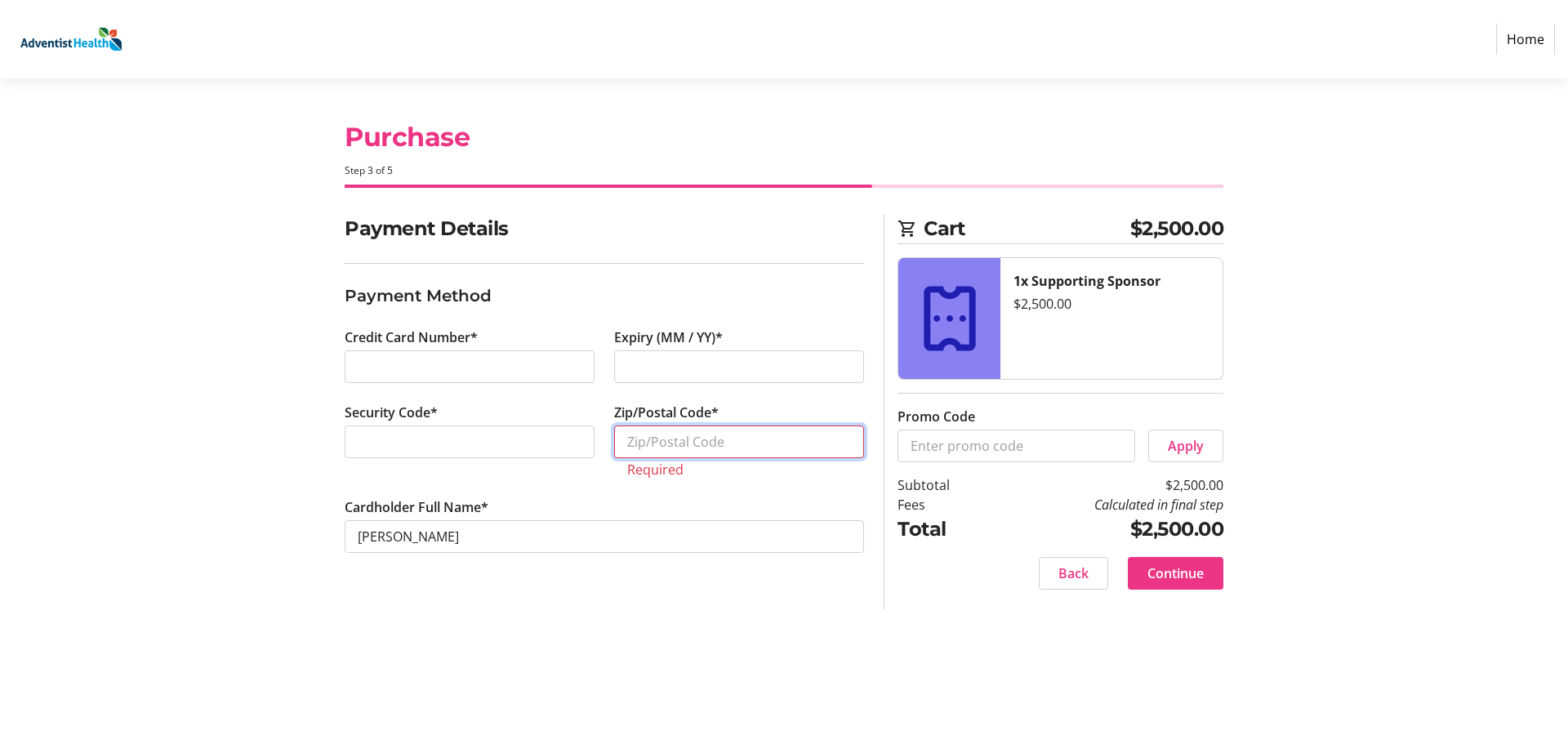
click at [757, 445] on input "Zip/Postal Code*" at bounding box center [739, 441] width 250 height 32
click at [679, 446] on input "Zip/Postal Code*" at bounding box center [739, 441] width 250 height 32
click at [742, 450] on input "Zip/Postal Code*" at bounding box center [739, 441] width 250 height 32
type input "91202"
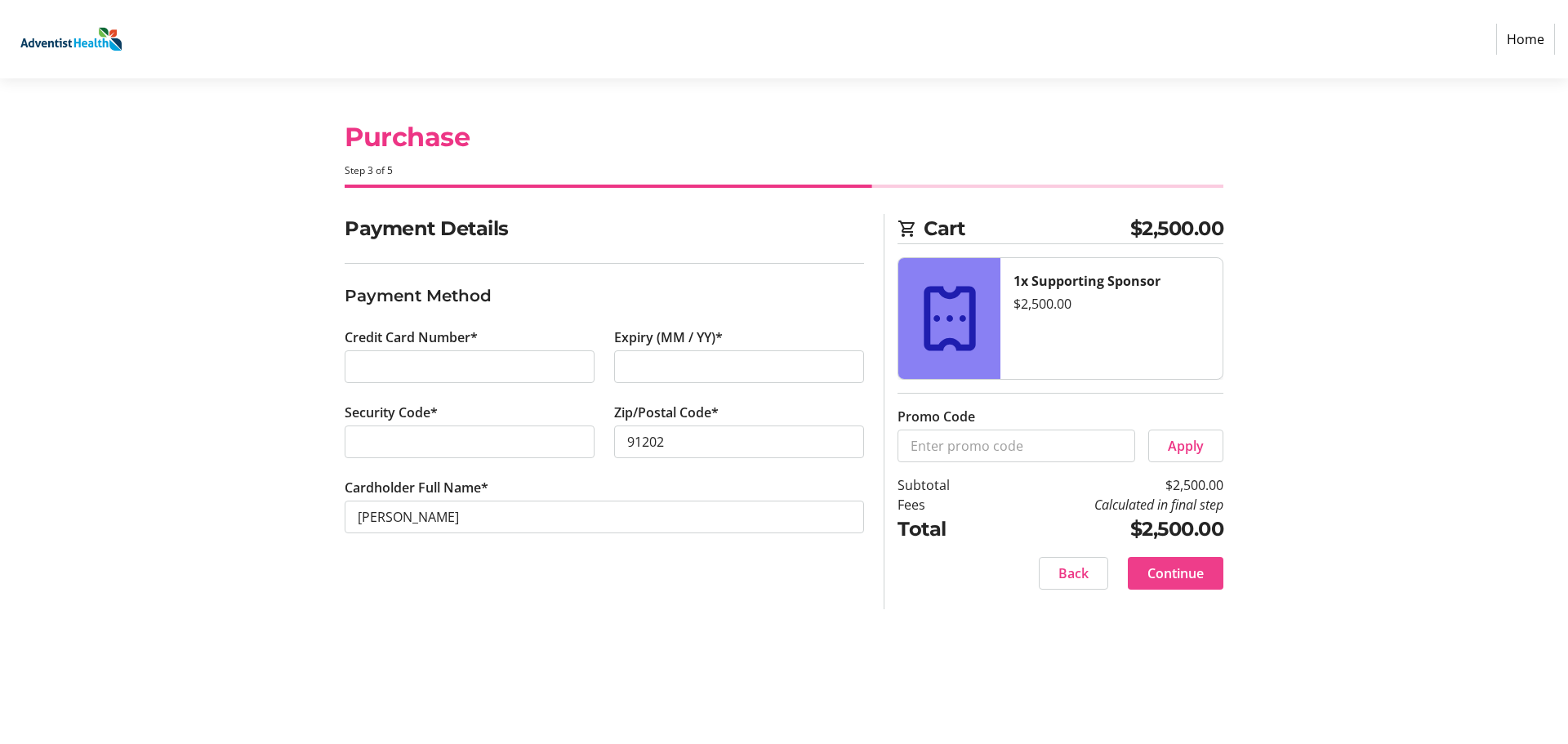
click at [1209, 571] on span at bounding box center [1176, 573] width 96 height 39
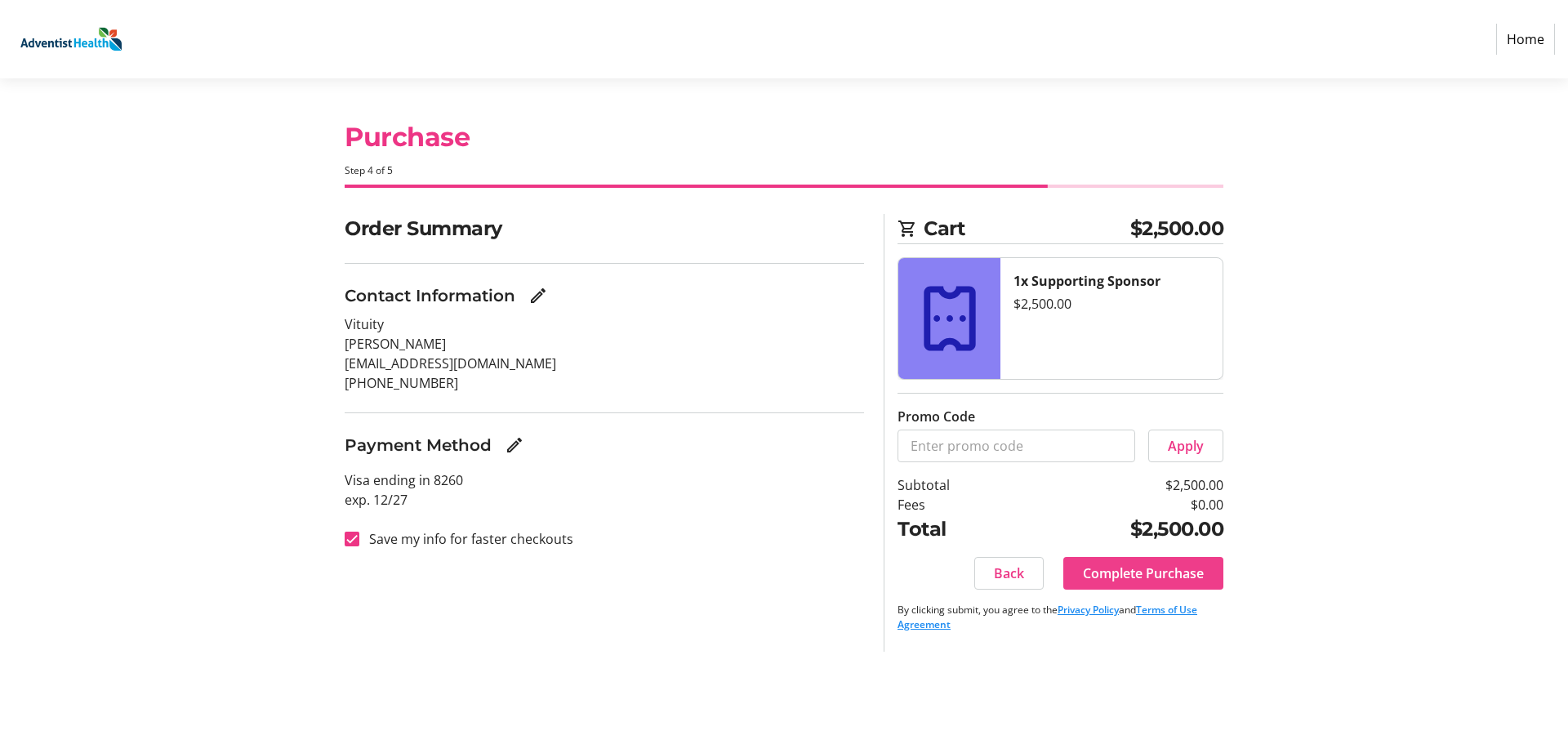
click at [1139, 568] on span "Complete Purchase" at bounding box center [1143, 573] width 121 height 20
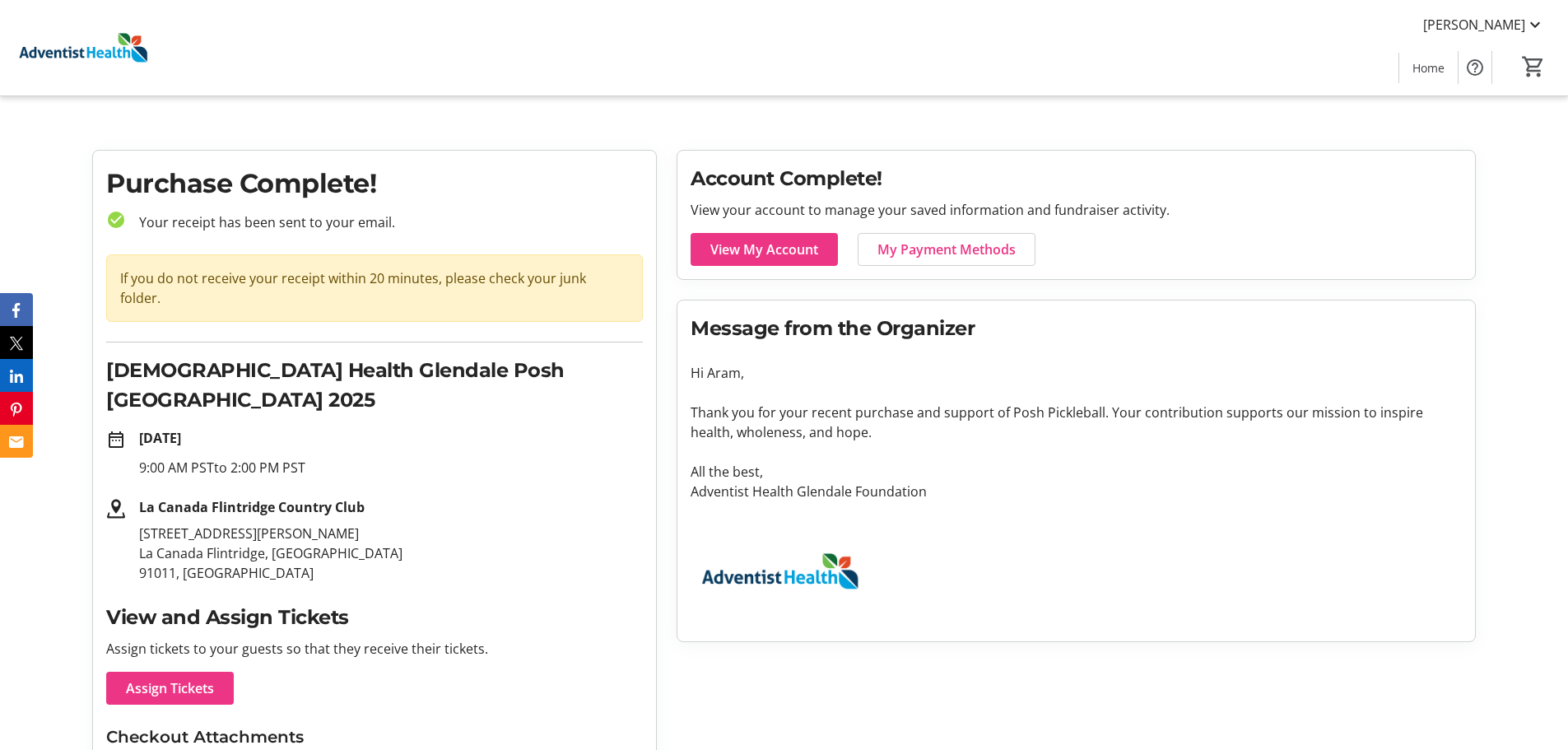
click at [120, 44] on img at bounding box center [83, 48] width 147 height 83
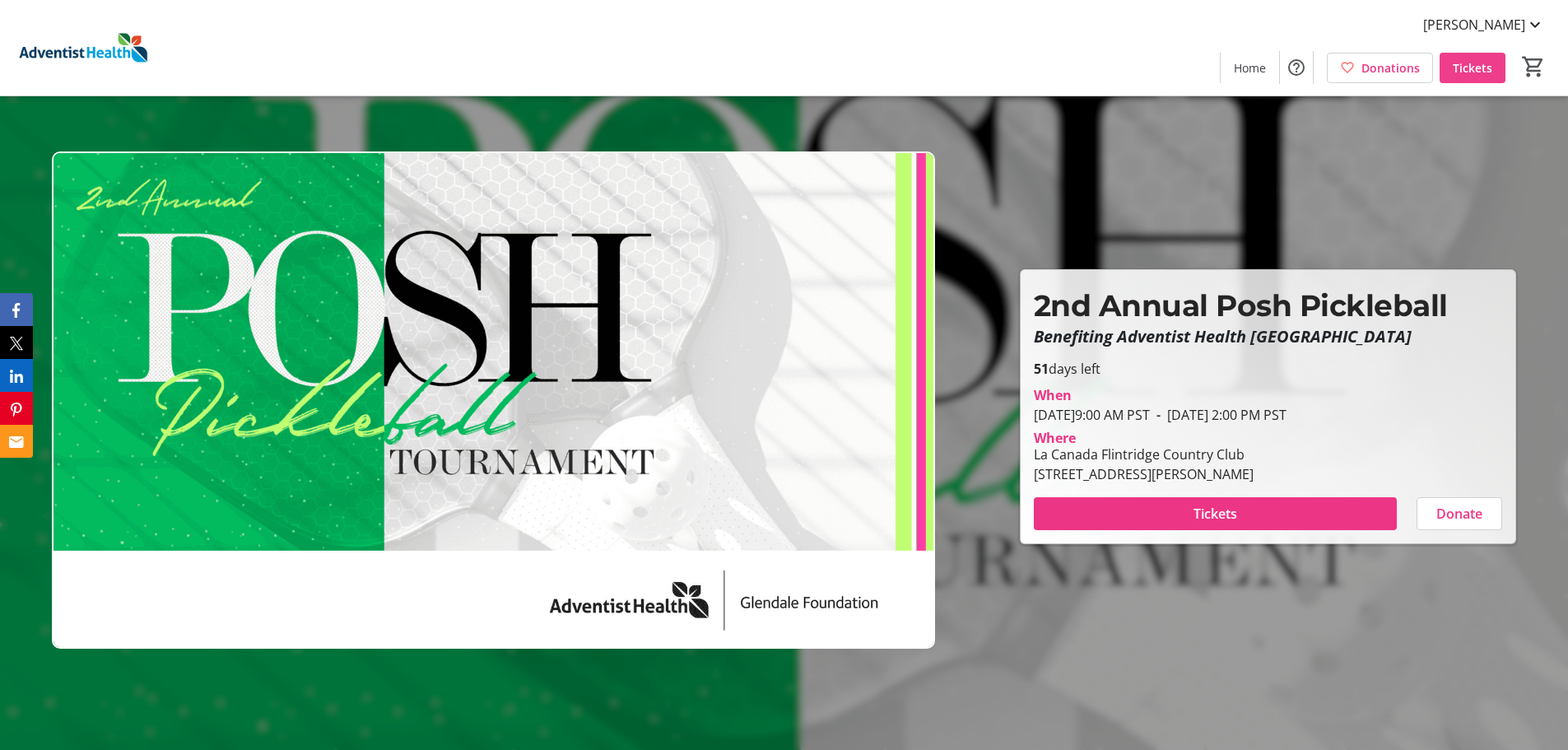
click at [1484, 61] on span "Tickets" at bounding box center [1473, 68] width 39 height 18
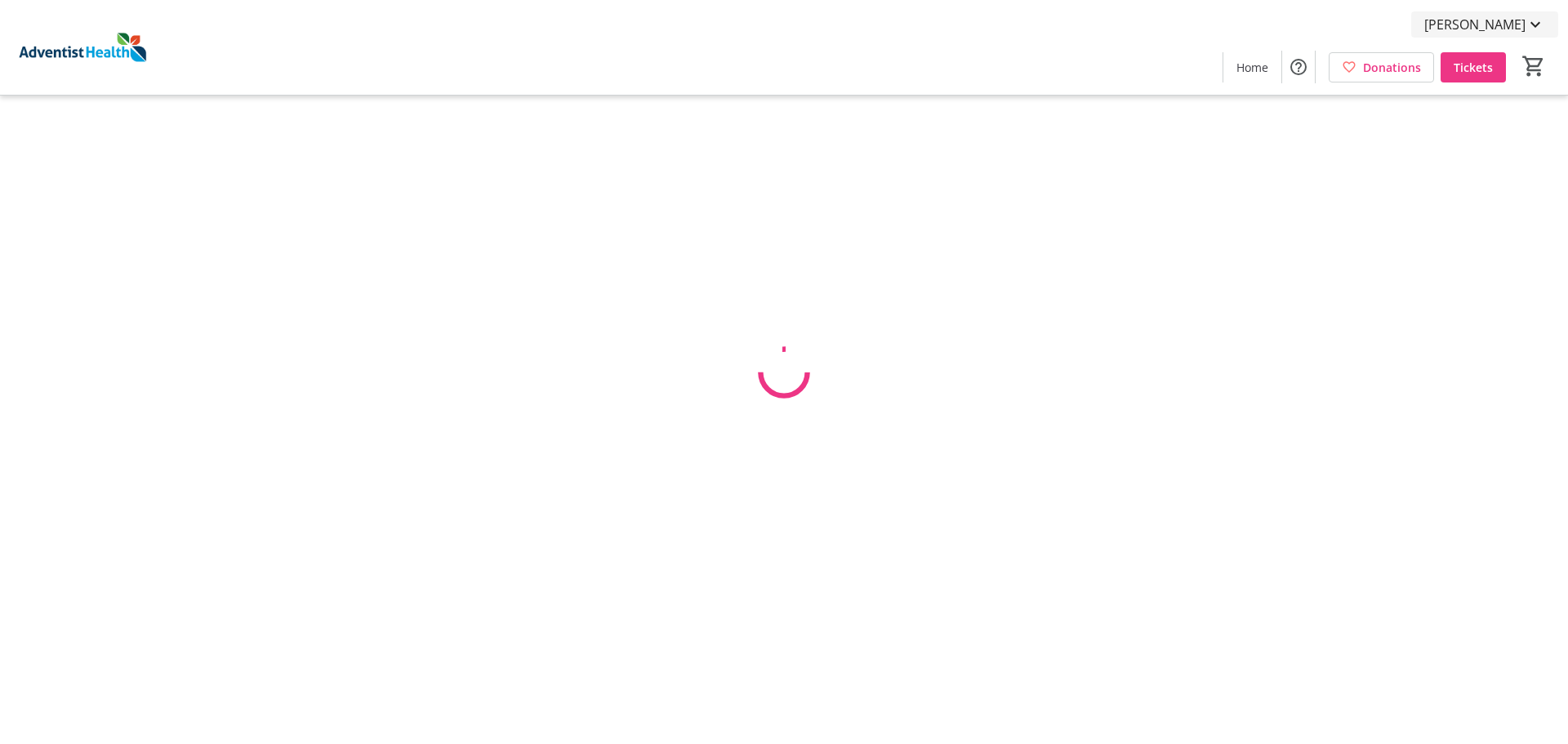
click at [1492, 24] on html "[PERSON_NAME] Home Donations Tickets 0 Home Donations Tickets Cart Cart is empt…" at bounding box center [784, 372] width 1568 height 744
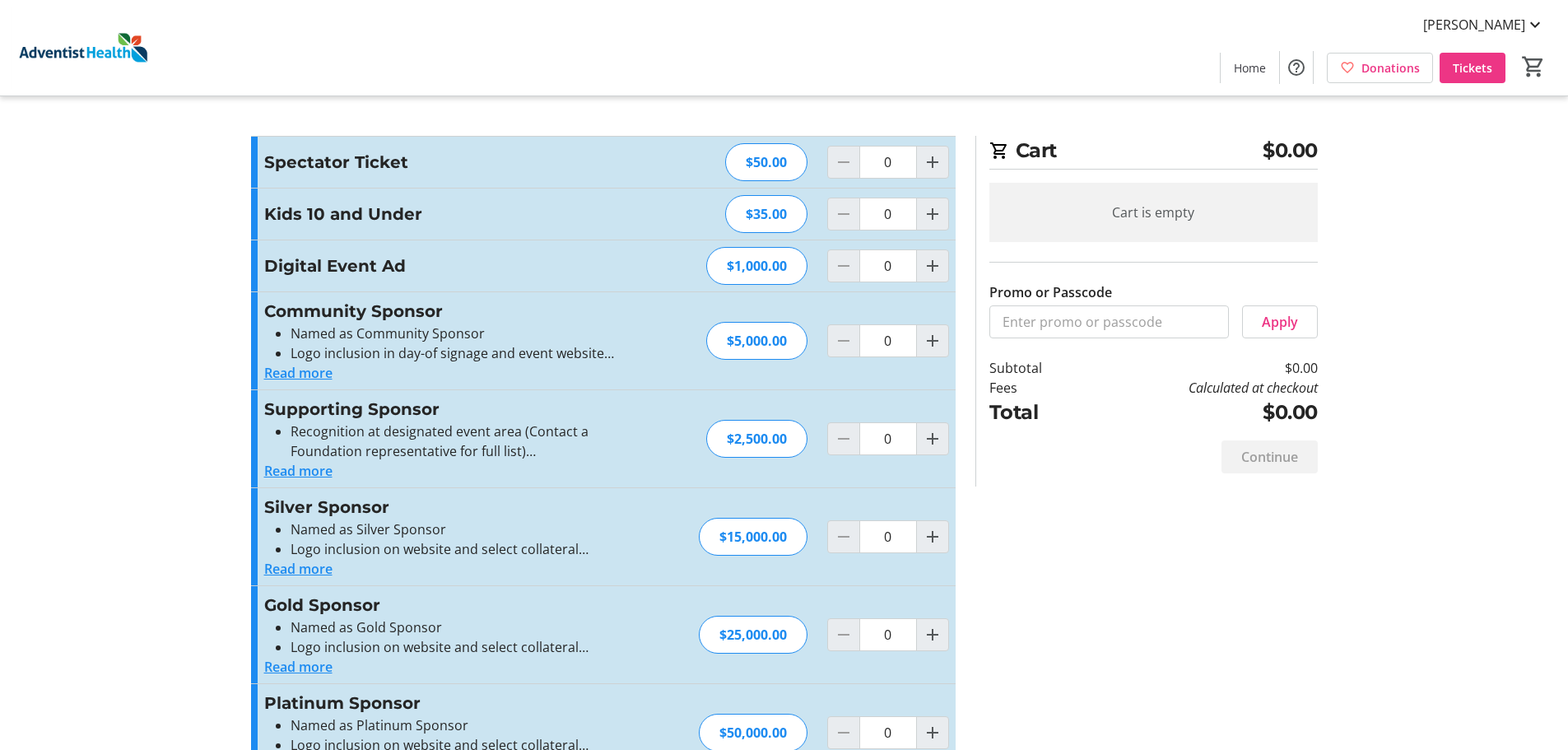
click at [333, 369] on button "Read more" at bounding box center [297, 373] width 68 height 20
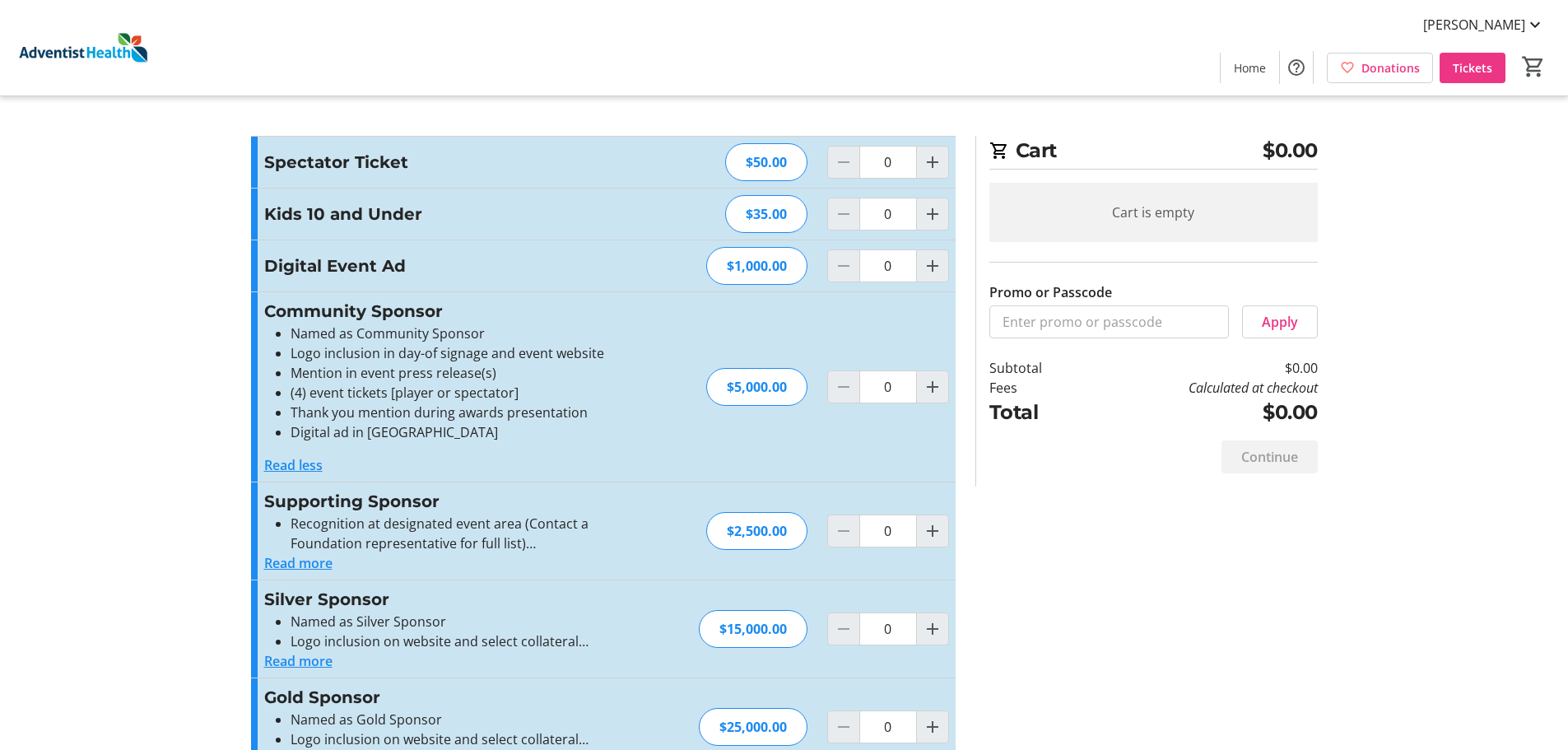
click at [125, 450] on tr-checkout-feature-upsell-ui "Cart $0.00 Cart is empty Promo or Passcode Apply Subtotal $0.00 Fees Calculated…" at bounding box center [784, 495] width 1568 height 991
click at [297, 464] on button "Read less" at bounding box center [292, 465] width 58 height 20
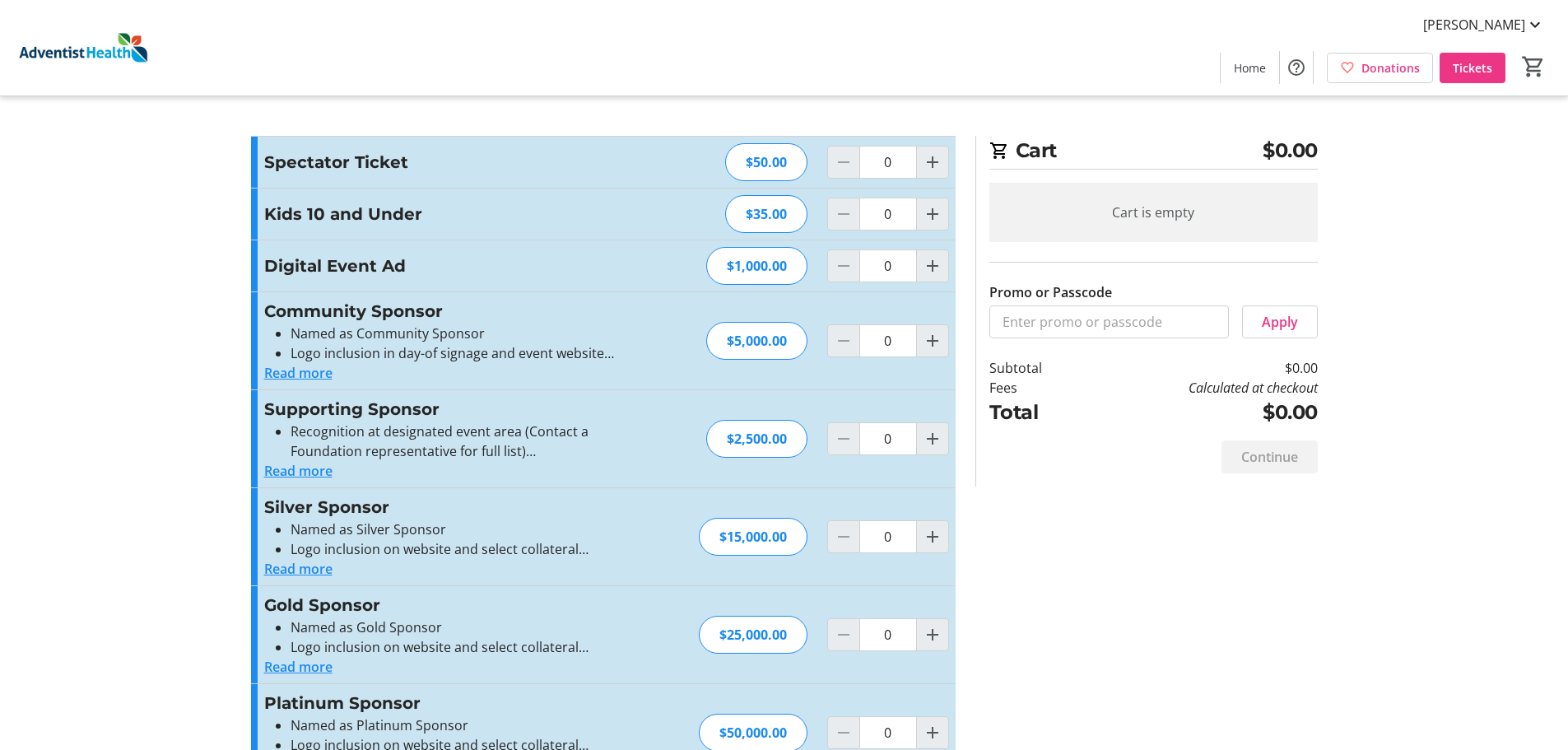
click at [317, 468] on button "Read more" at bounding box center [297, 470] width 68 height 20
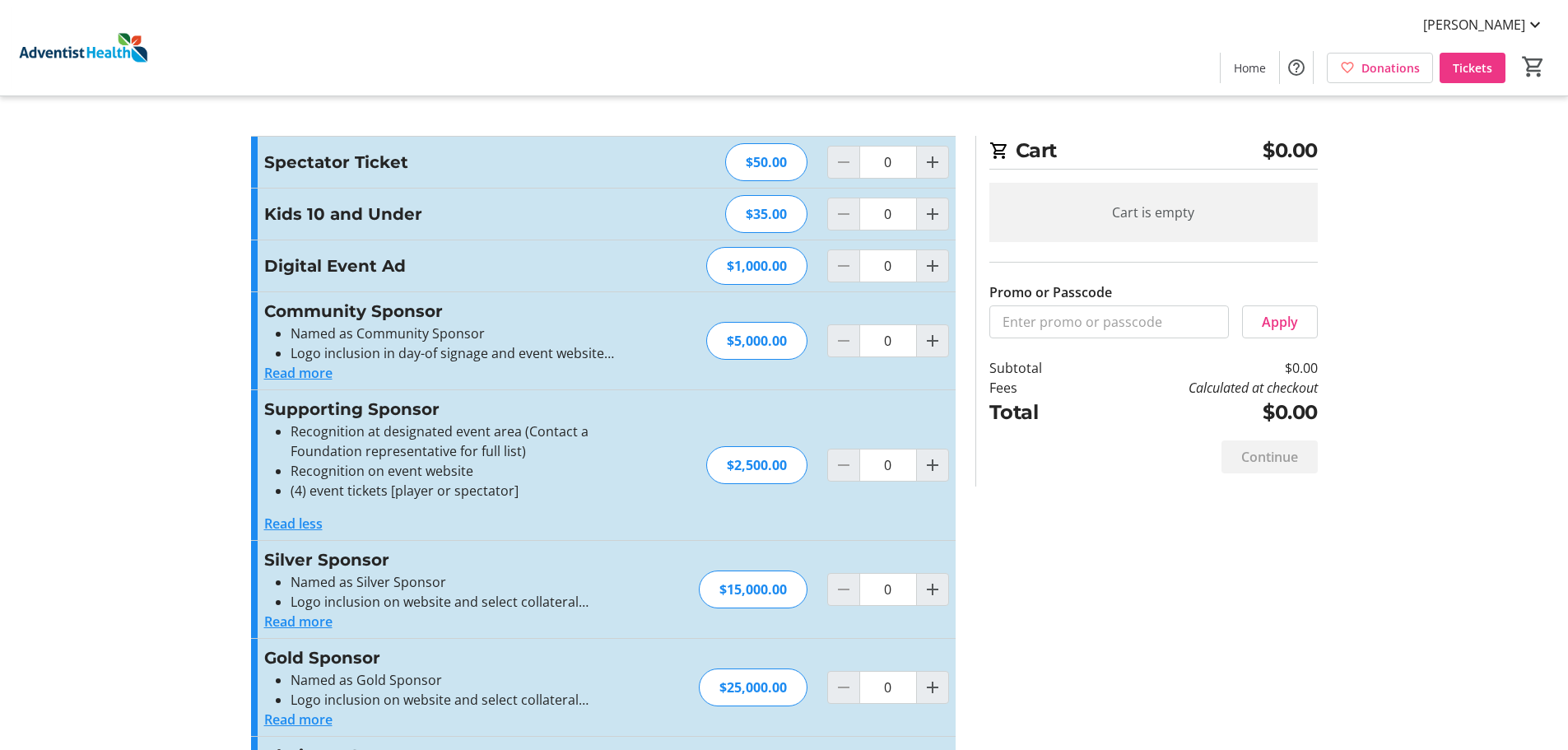
click at [313, 374] on button "Read more" at bounding box center [297, 373] width 68 height 20
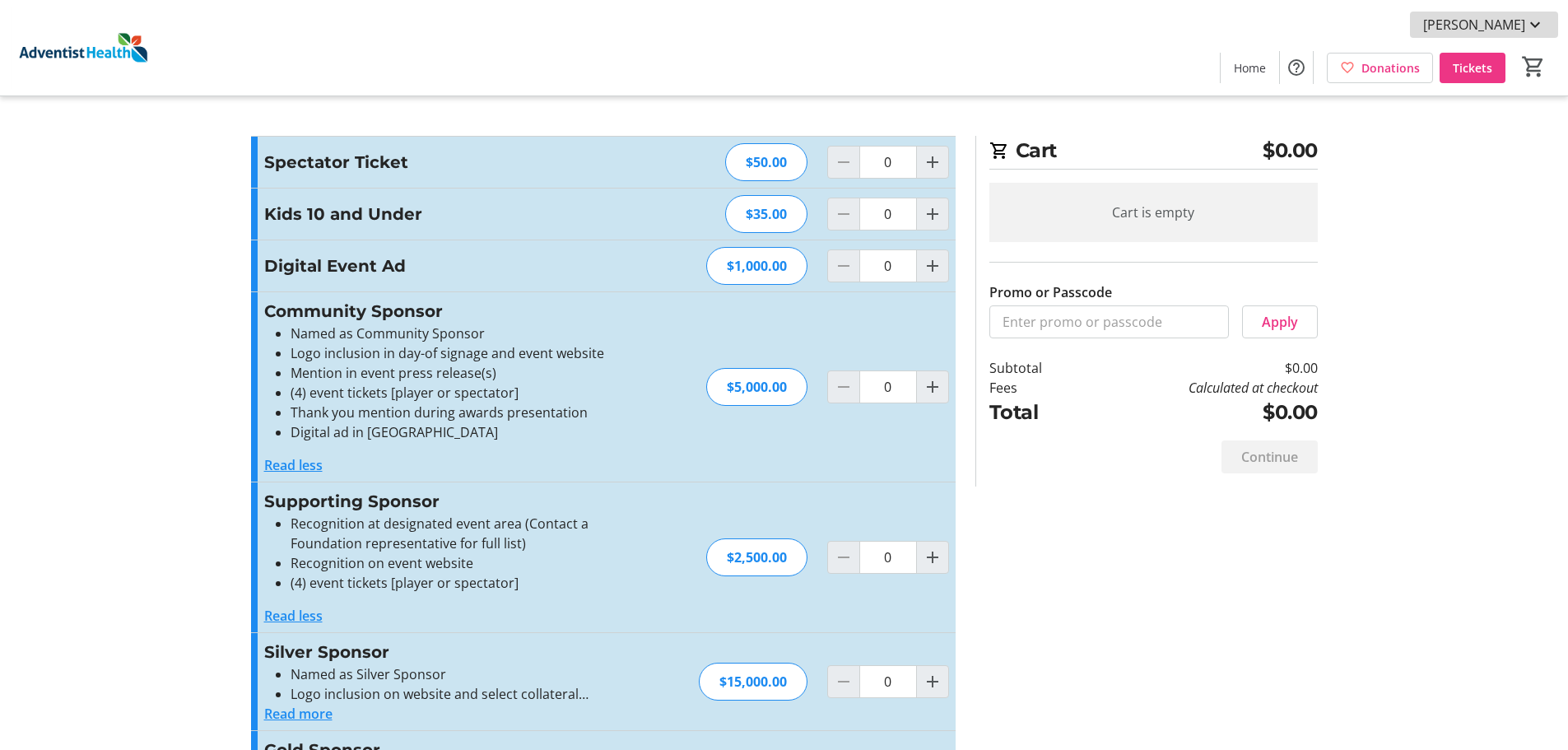
click at [1540, 25] on mat-icon at bounding box center [1536, 25] width 20 height 20
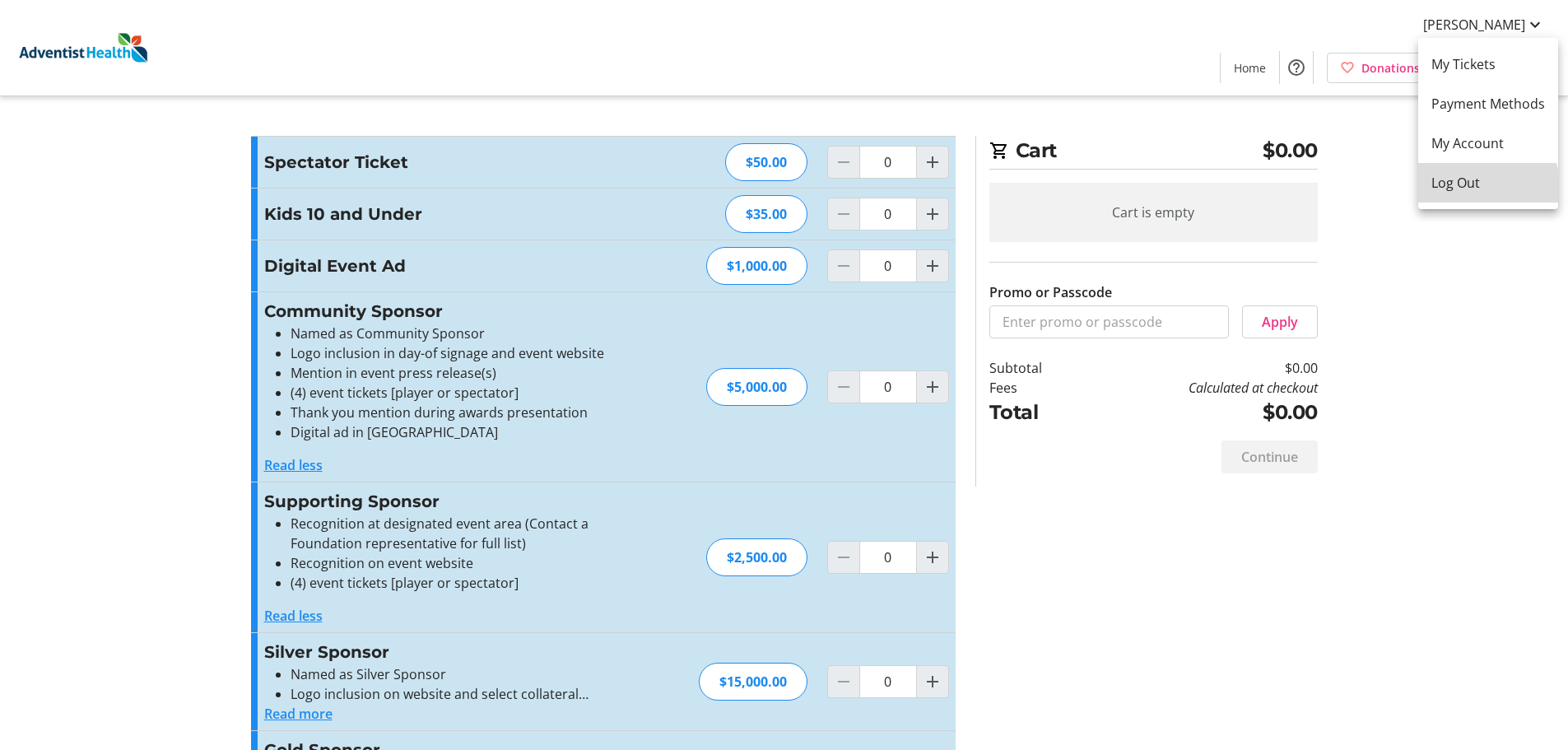
click at [1471, 188] on span "Log Out" at bounding box center [1487, 183] width 113 height 20
